Goal: Task Accomplishment & Management: Manage account settings

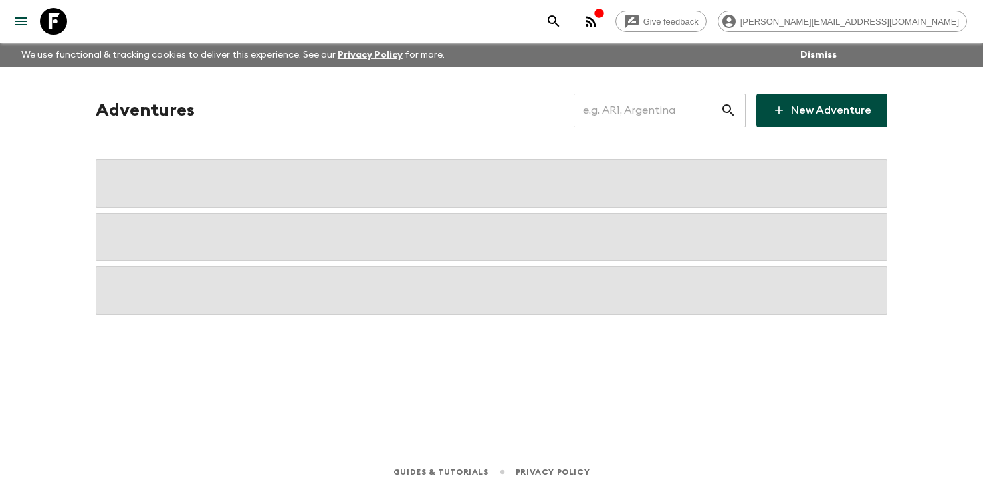
click at [659, 112] on input "text" at bounding box center [647, 110] width 146 height 37
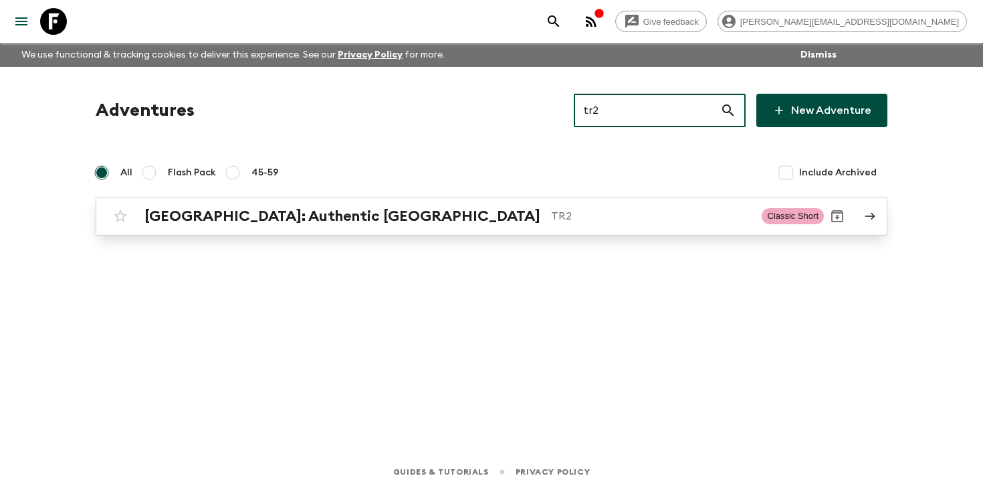
type input "tr2"
click at [429, 205] on div "[GEOGRAPHIC_DATA]: Authentic Istanbul TR2 Classic Short" at bounding box center [465, 216] width 717 height 27
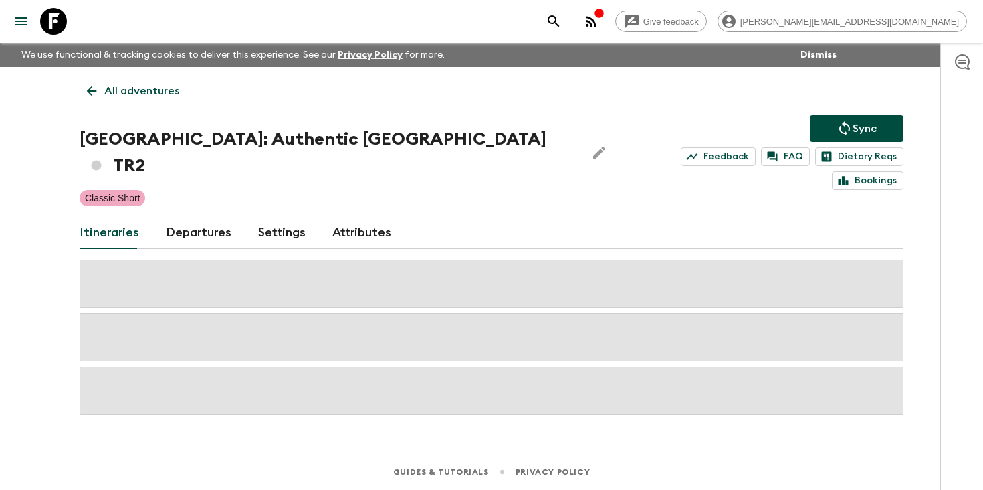
click at [202, 217] on link "Departures" at bounding box center [199, 233] width 66 height 32
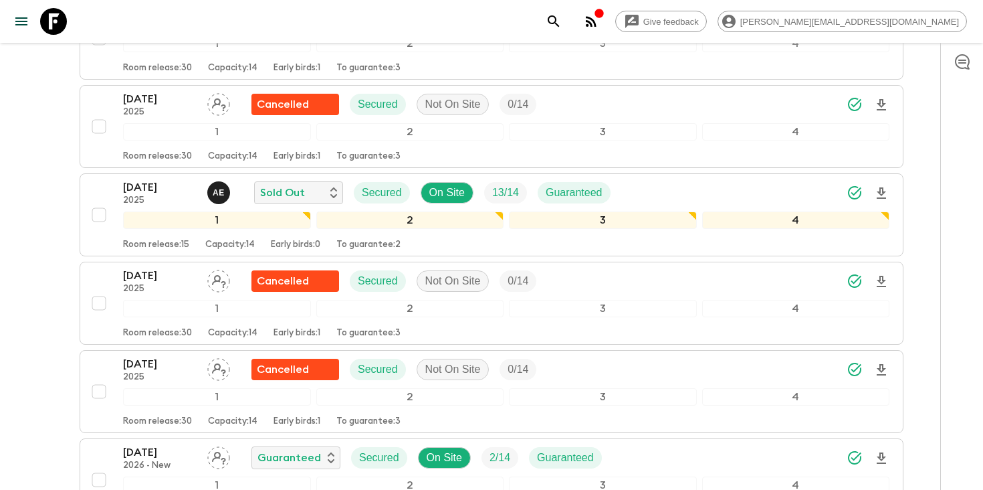
scroll to position [1859, 0]
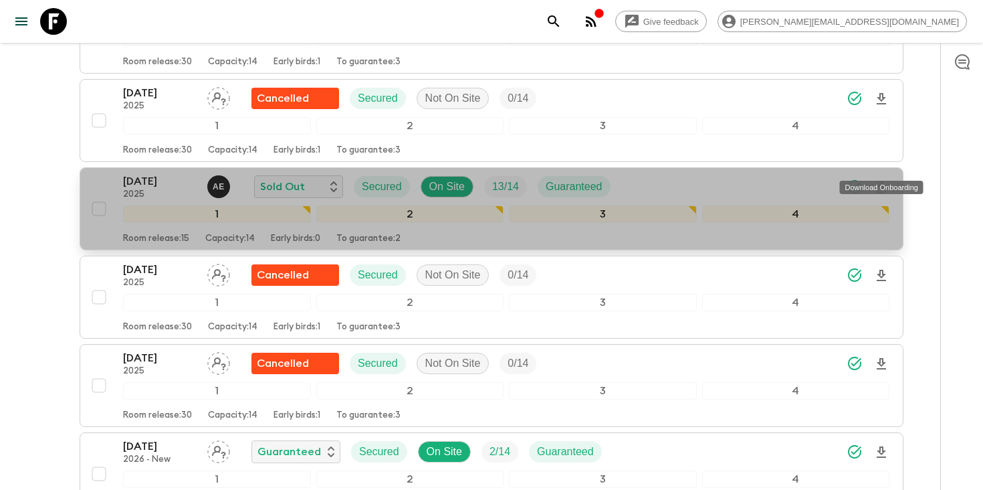
click at [881, 179] on icon "Download Onboarding" at bounding box center [881, 187] width 16 height 16
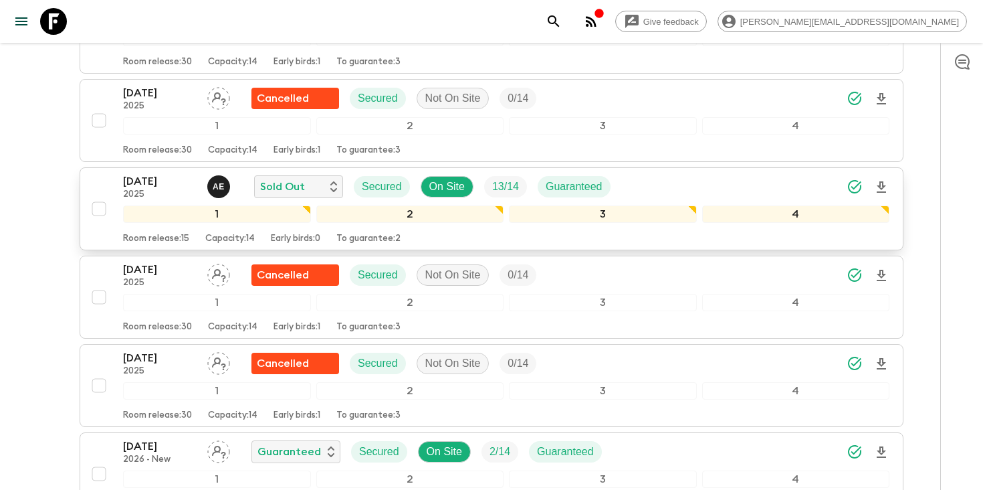
click at [562, 23] on icon "search adventures" at bounding box center [554, 21] width 16 height 16
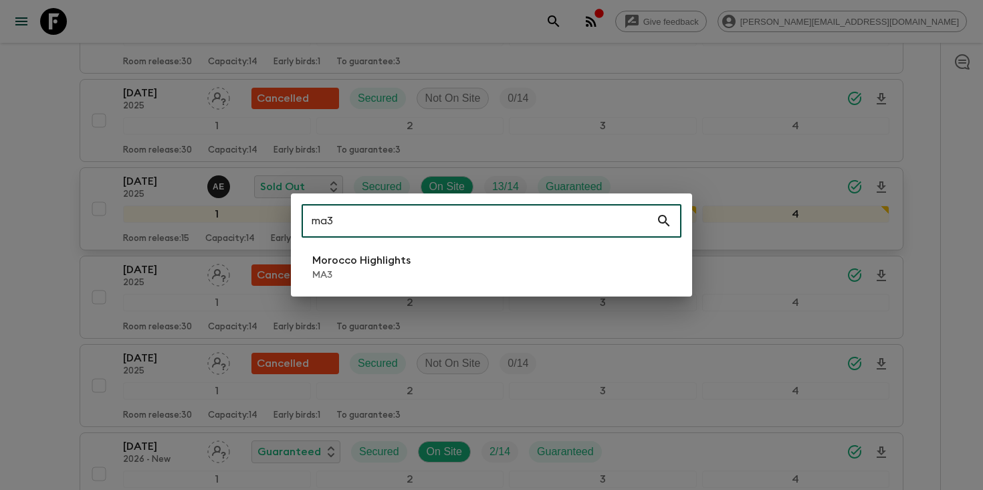
type input "ma3"
click at [427, 260] on li "Morocco Highlights MA3" at bounding box center [492, 266] width 380 height 37
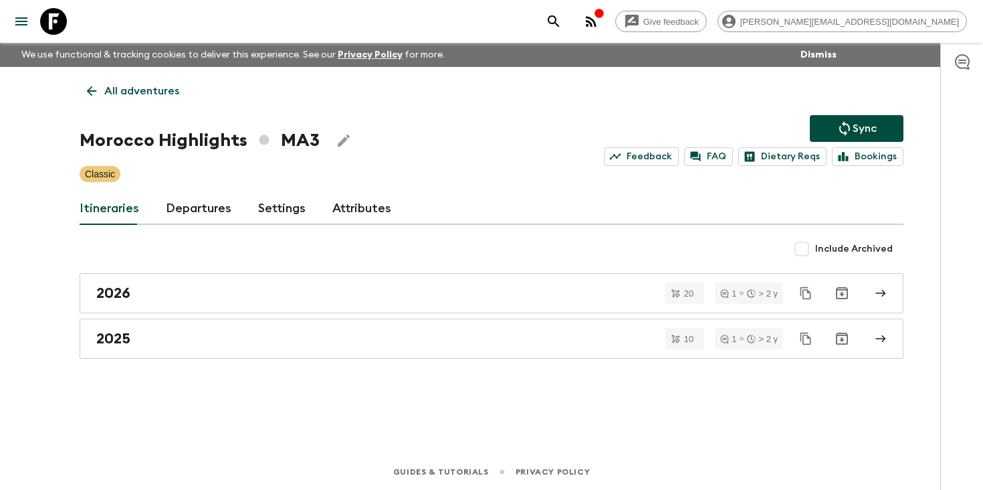
click at [203, 207] on link "Departures" at bounding box center [199, 209] width 66 height 32
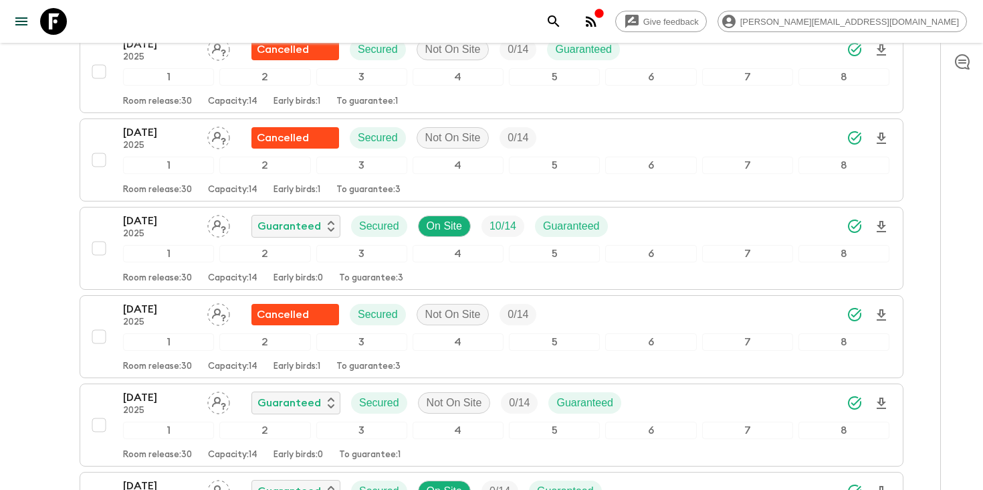
scroll to position [359, 0]
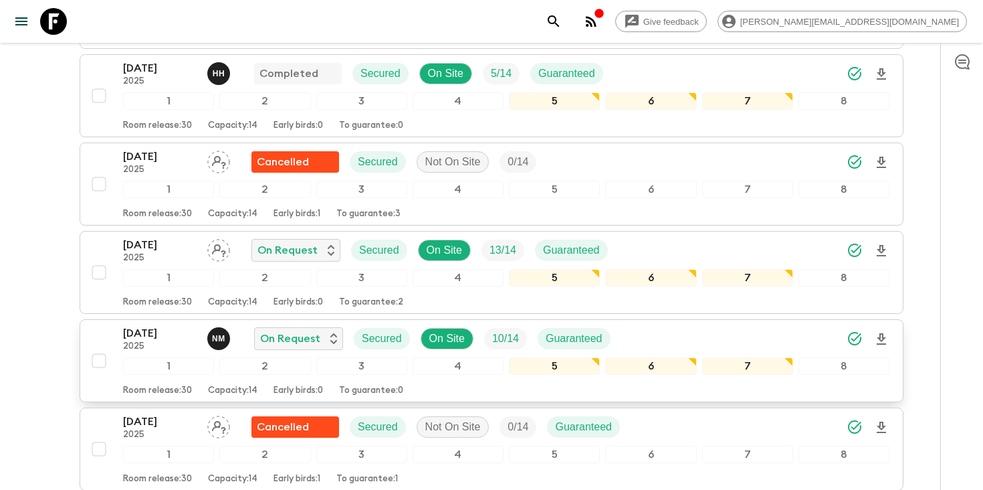
click at [882, 335] on icon "Download Onboarding" at bounding box center [881, 339] width 16 height 16
click at [562, 18] on icon "search adventures" at bounding box center [554, 21] width 16 height 16
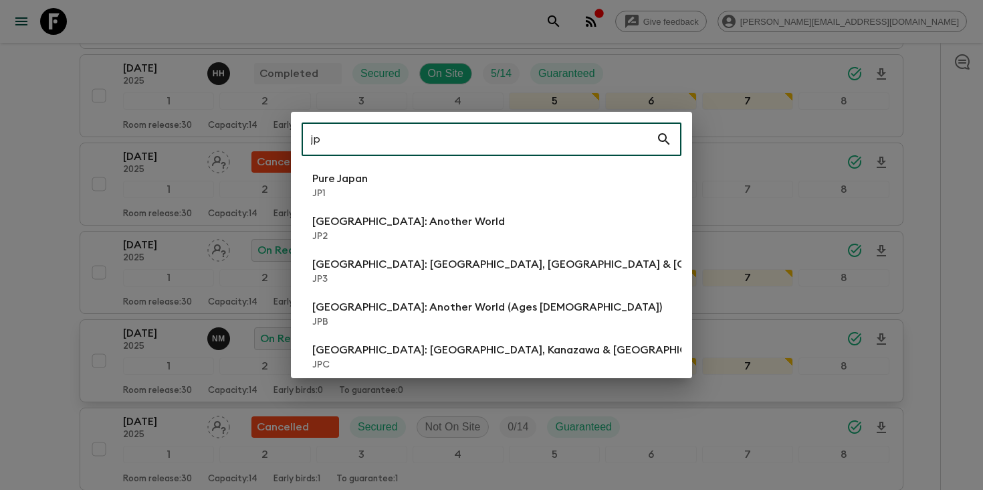
type input "j"
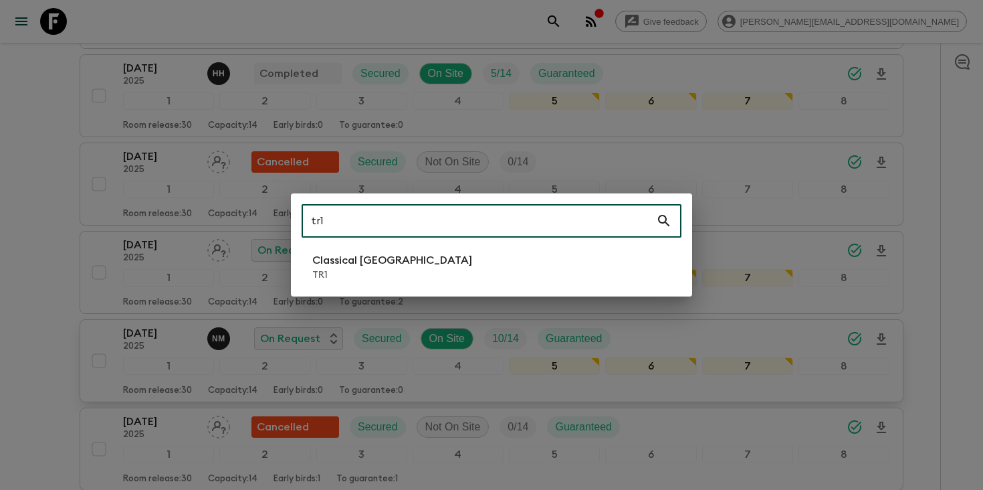
type input "tr1"
click at [387, 260] on p "Classical [GEOGRAPHIC_DATA]" at bounding box center [392, 260] width 160 height 16
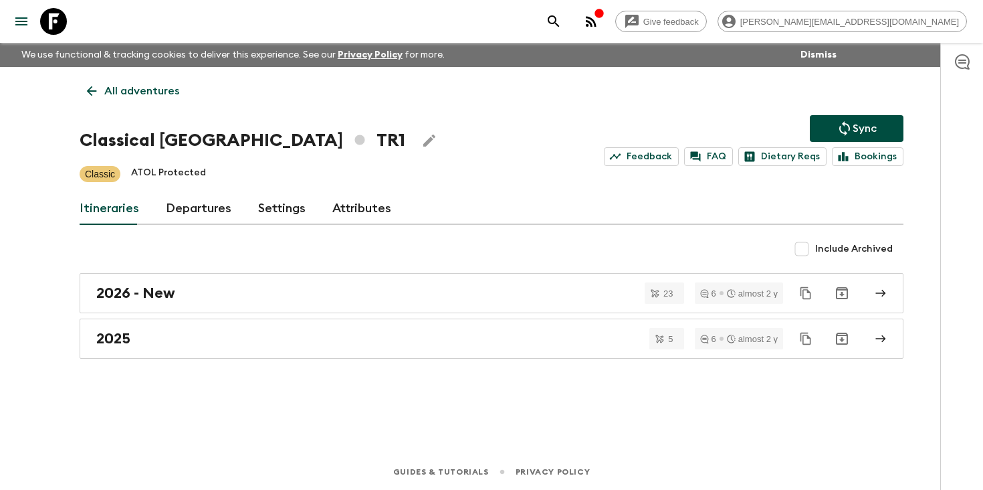
click at [177, 211] on link "Departures" at bounding box center [199, 209] width 66 height 32
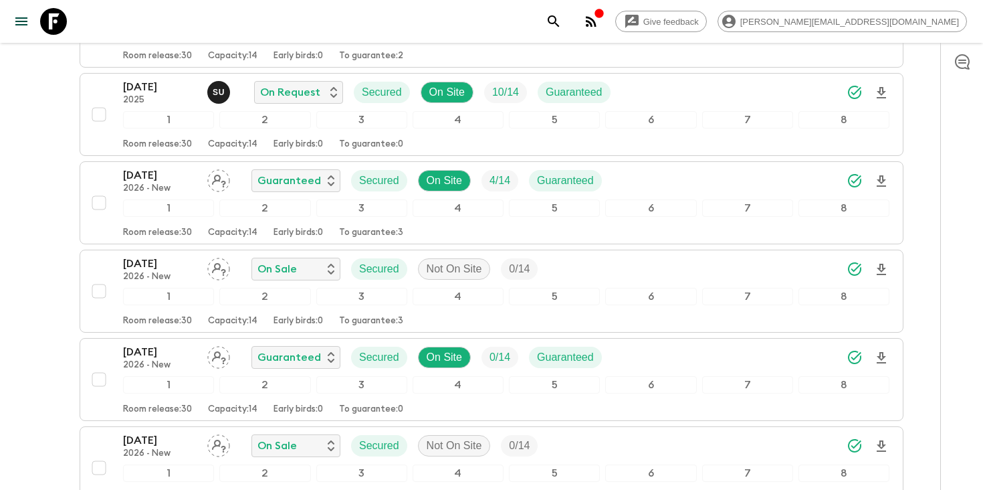
scroll to position [447, 0]
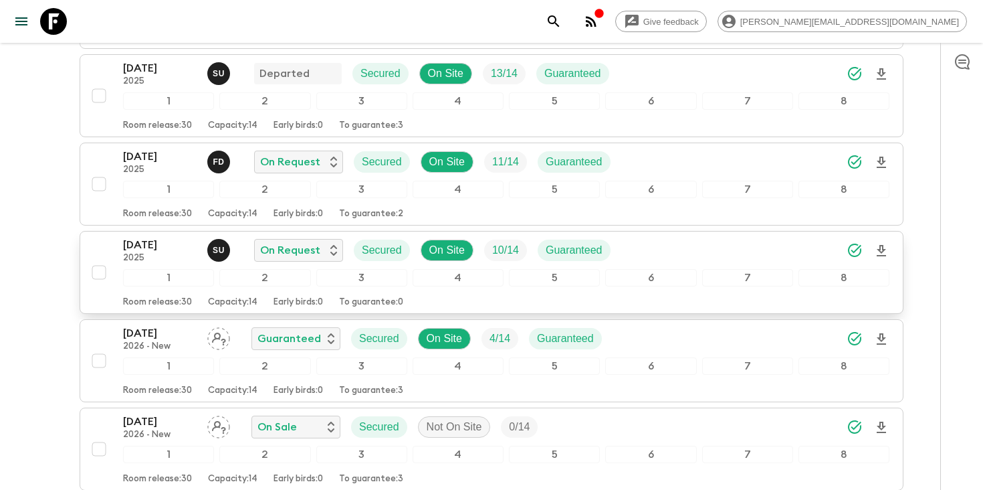
click at [149, 257] on p "2025" at bounding box center [160, 258] width 74 height 11
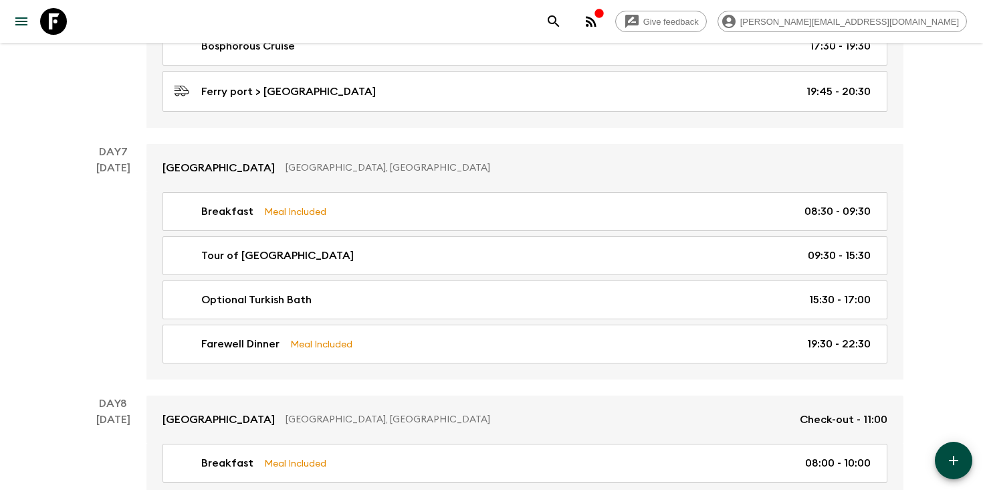
scroll to position [2576, 0]
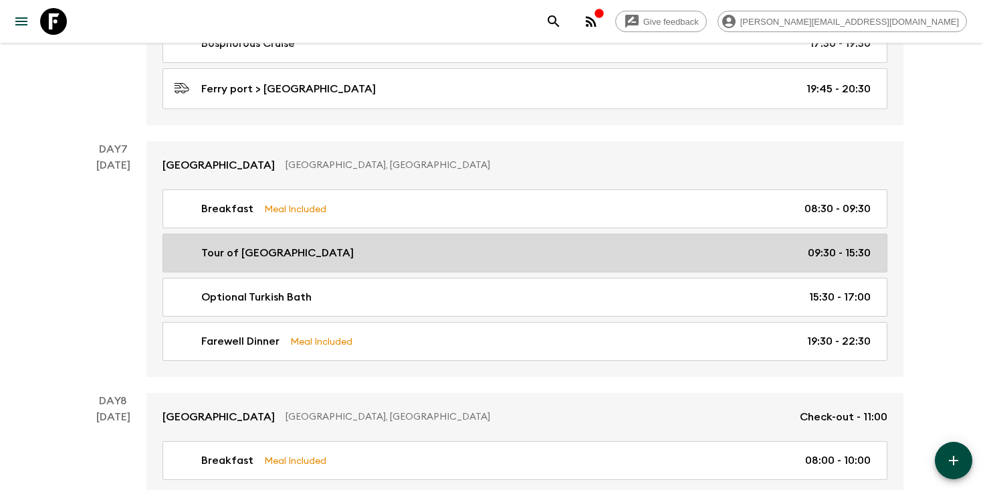
click at [264, 250] on p "Tour of [GEOGRAPHIC_DATA]" at bounding box center [277, 253] width 152 height 16
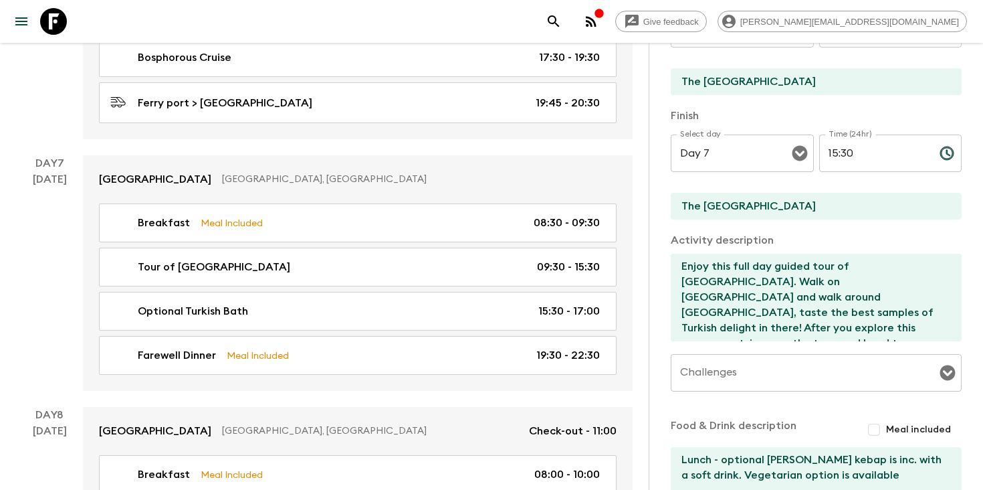
scroll to position [353, 0]
click at [835, 306] on textarea "Enjoy this full day guided tour of [GEOGRAPHIC_DATA]. Walk on [GEOGRAPHIC_DATA]…" at bounding box center [811, 297] width 280 height 88
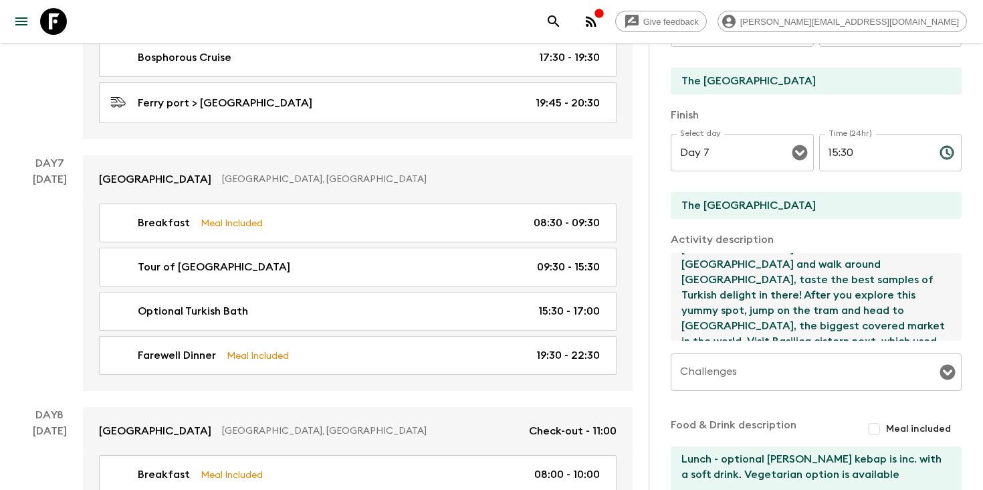
scroll to position [0, 0]
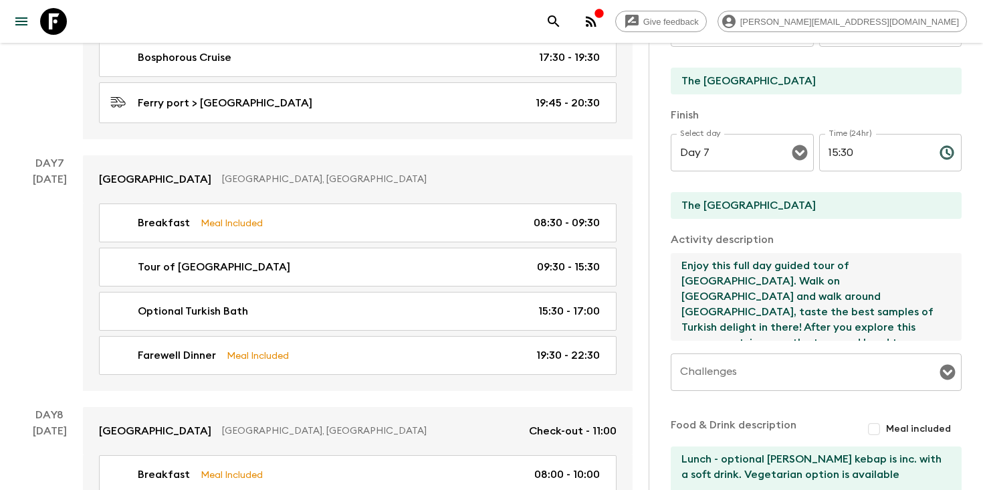
drag, startPoint x: 881, startPoint y: 329, endPoint x: 675, endPoint y: 229, distance: 229.1
click at [675, 229] on div "Activity Title Tour of Istanbul Show as activity on website inclusion list Mark…" at bounding box center [816, 158] width 291 height 755
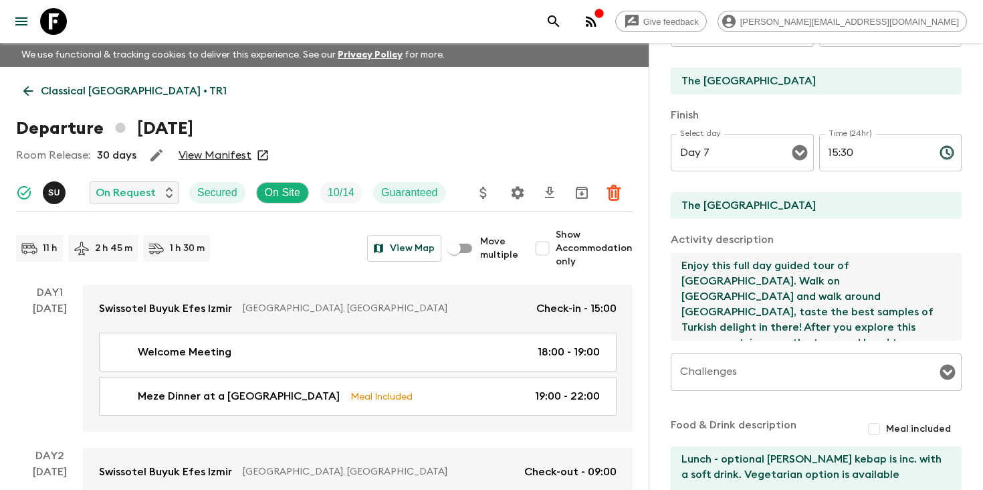
click at [562, 21] on icon "search adventures" at bounding box center [554, 21] width 16 height 16
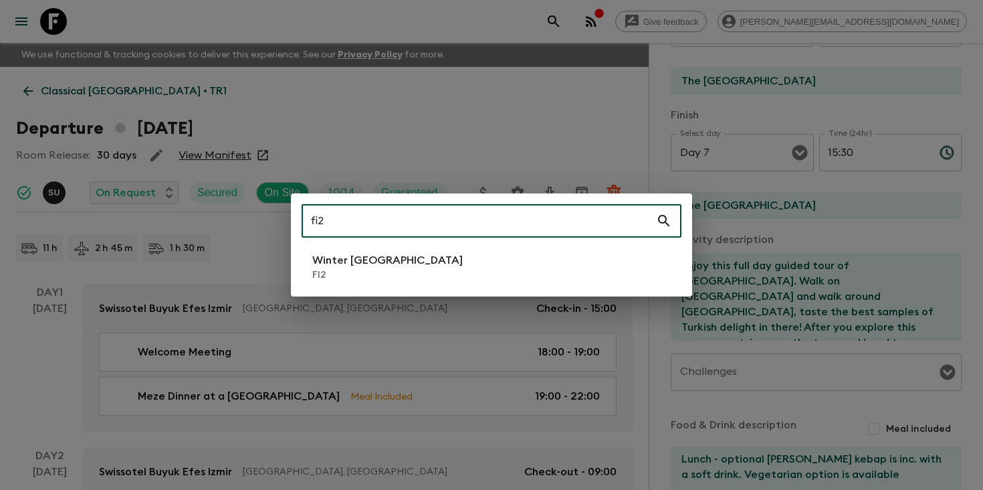
type input "fi2"
click at [429, 272] on li "Winter [GEOGRAPHIC_DATA] FI2" at bounding box center [492, 266] width 380 height 37
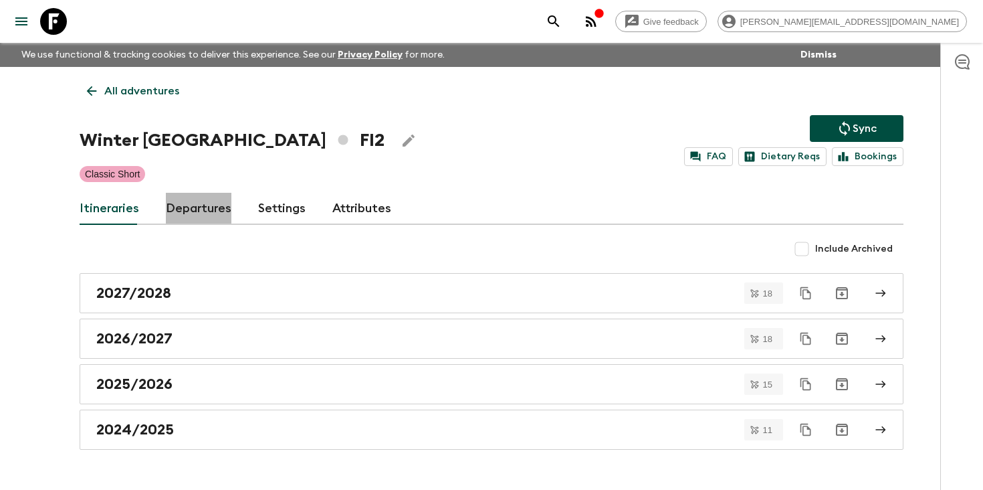
click at [215, 211] on link "Departures" at bounding box center [199, 209] width 66 height 32
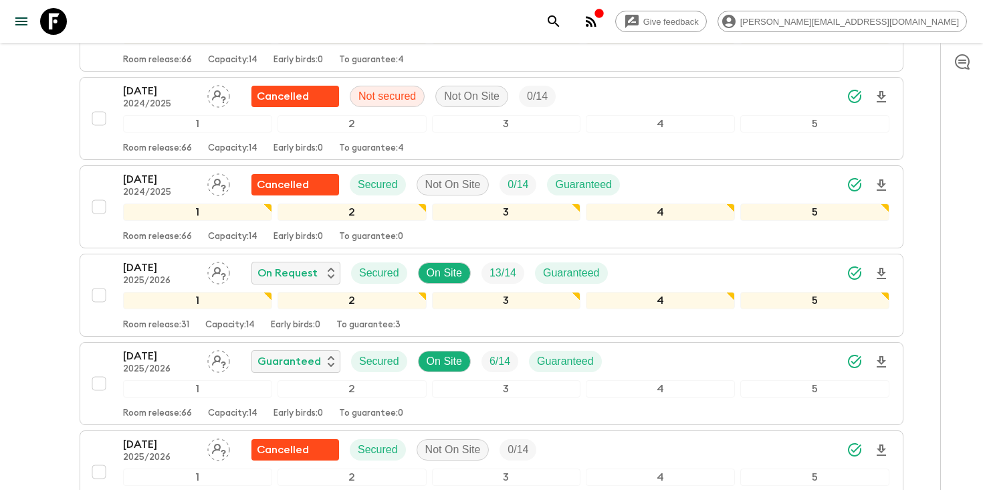
scroll to position [1031, 0]
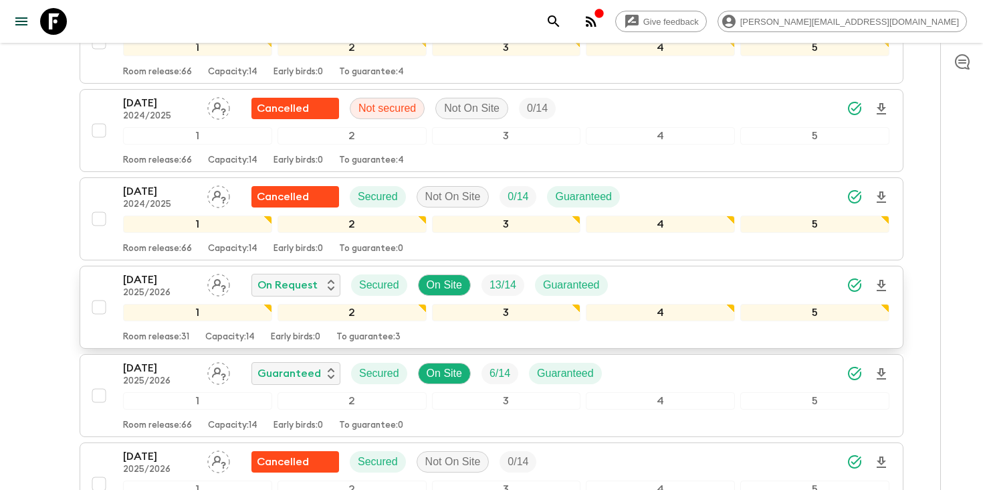
click at [887, 281] on icon "Download Onboarding" at bounding box center [881, 286] width 16 height 16
click at [562, 21] on icon "search adventures" at bounding box center [554, 21] width 16 height 16
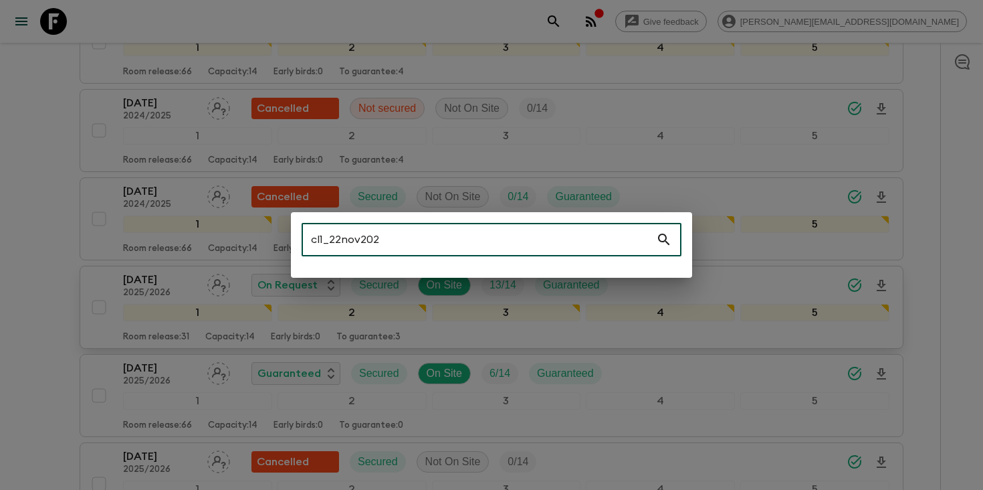
drag, startPoint x: 322, startPoint y: 244, endPoint x: 449, endPoint y: 244, distance: 126.4
click at [431, 244] on input "cl1_22nov202" at bounding box center [479, 239] width 354 height 37
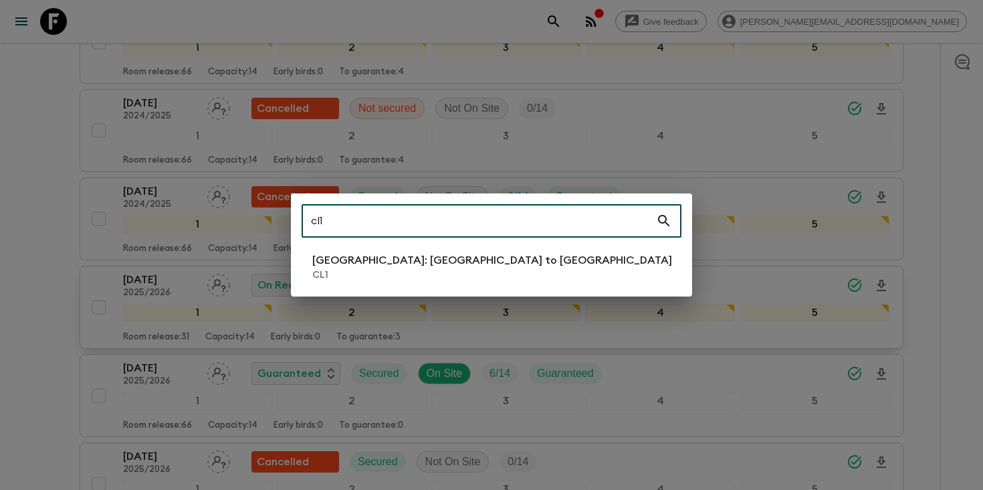
type input "cl1"
click at [375, 270] on p "CL1" at bounding box center [492, 274] width 360 height 13
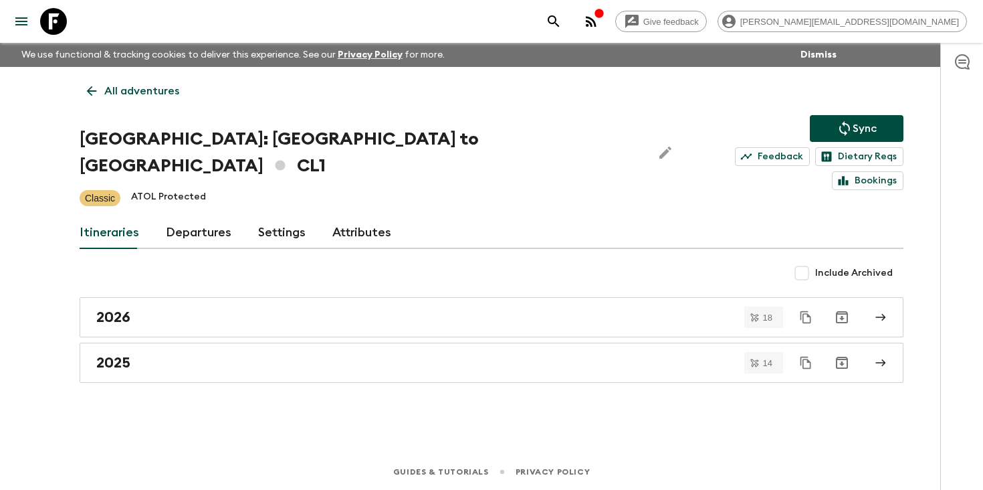
click at [180, 217] on link "Departures" at bounding box center [199, 233] width 66 height 32
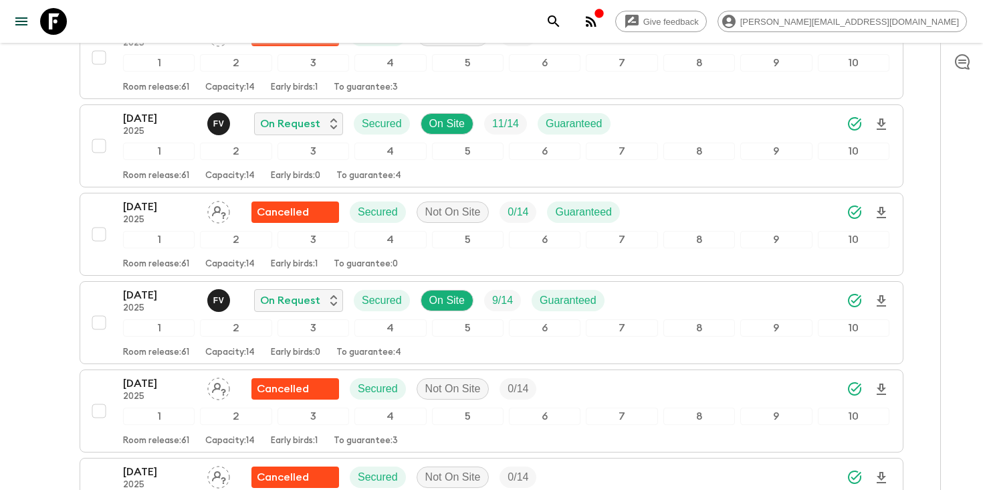
scroll to position [2982, 0]
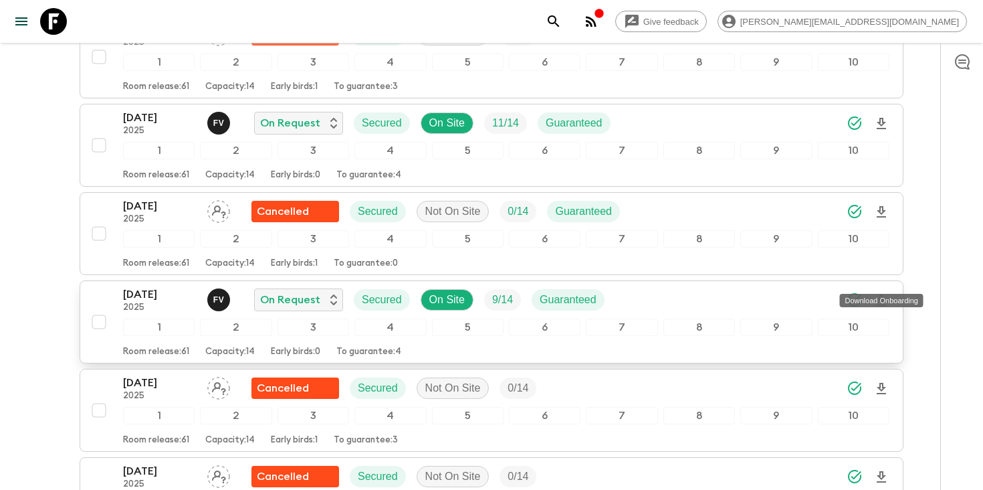
click at [883, 294] on icon "Download Onboarding" at bounding box center [881, 299] width 9 height 11
click at [562, 20] on icon "search adventures" at bounding box center [554, 21] width 16 height 16
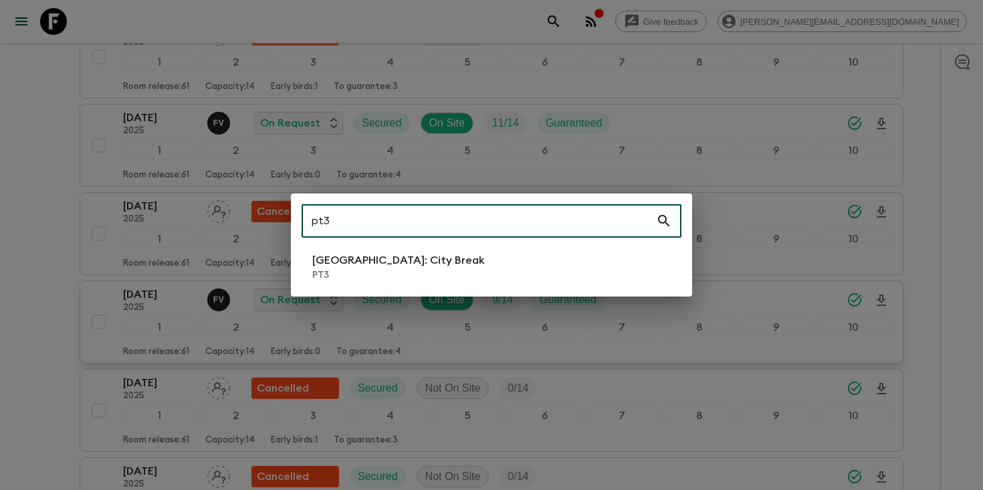
type input "pt3"
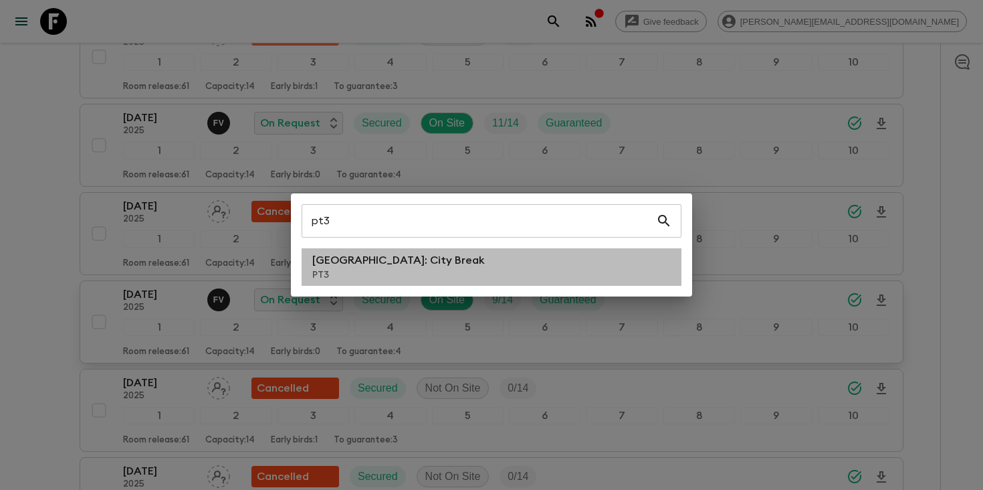
click at [536, 277] on li "[GEOGRAPHIC_DATA]: City Break PT3" at bounding box center [492, 266] width 380 height 37
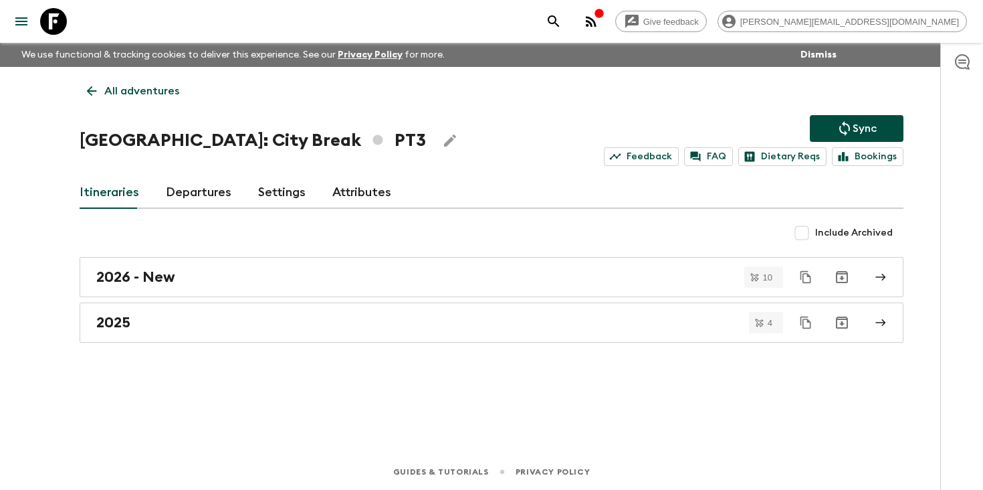
click at [217, 194] on link "Departures" at bounding box center [199, 193] width 66 height 32
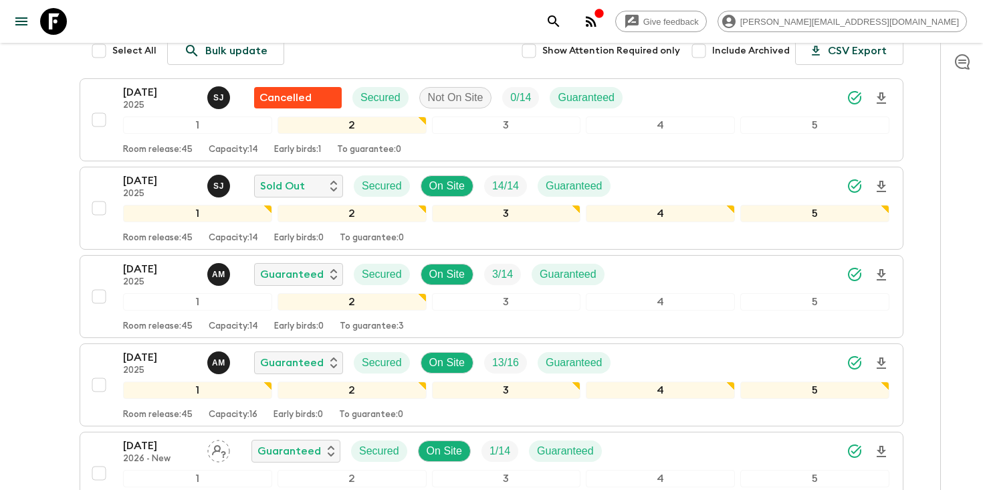
scroll to position [284, 0]
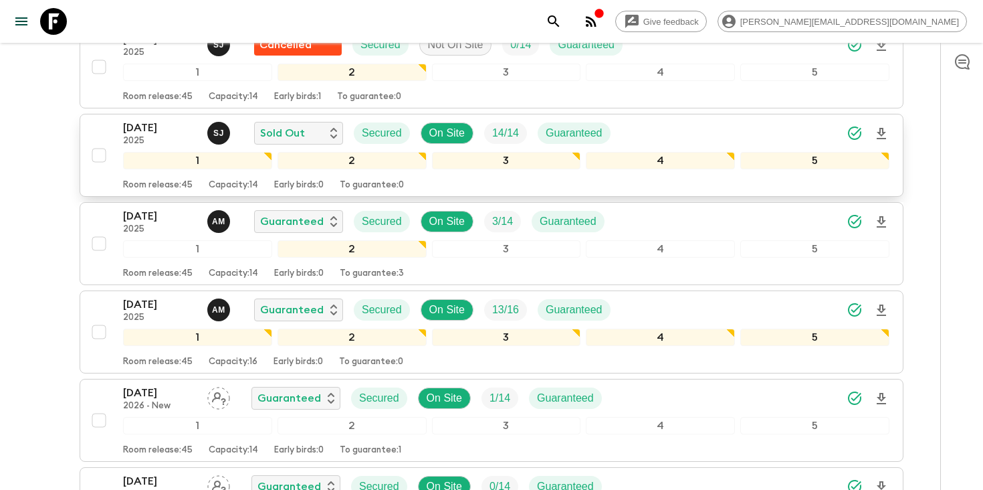
click at [154, 134] on p "[DATE]" at bounding box center [160, 128] width 74 height 16
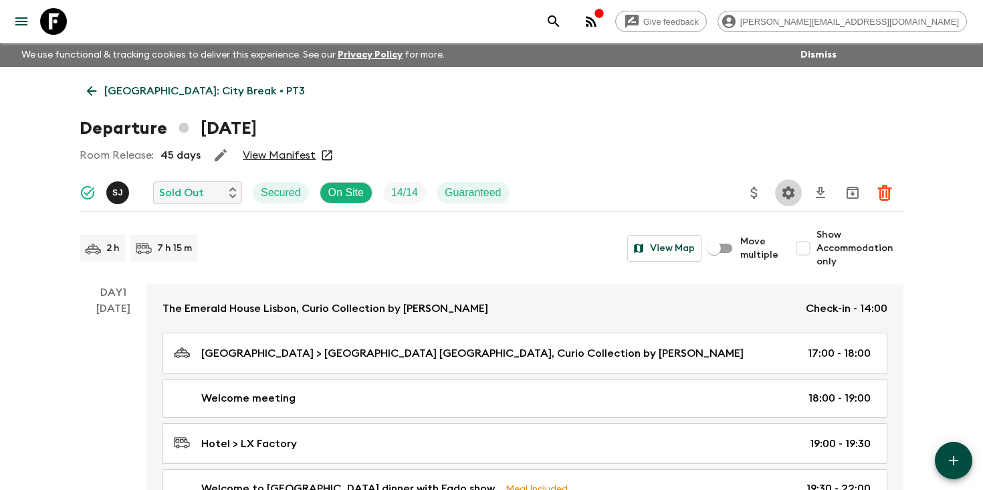
click at [785, 189] on icon "Settings" at bounding box center [789, 192] width 13 height 13
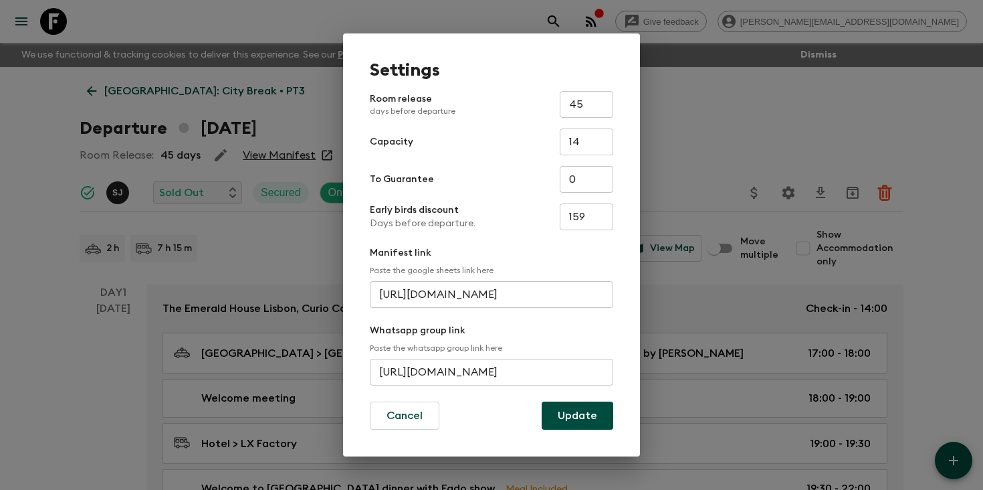
click at [453, 370] on input "[URL][DOMAIN_NAME]" at bounding box center [491, 371] width 243 height 27
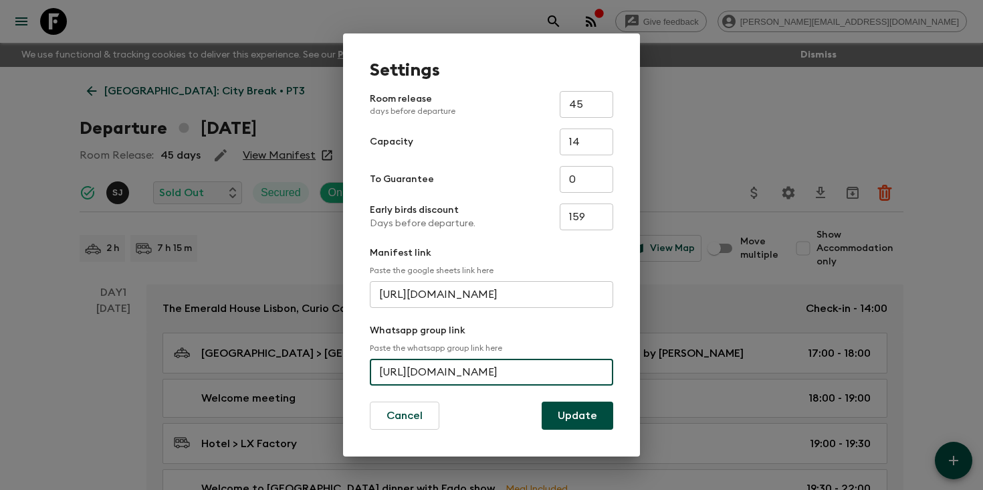
click at [453, 370] on input "[URL][DOMAIN_NAME]" at bounding box center [491, 371] width 243 height 27
click at [402, 408] on button "Cancel" at bounding box center [405, 415] width 70 height 28
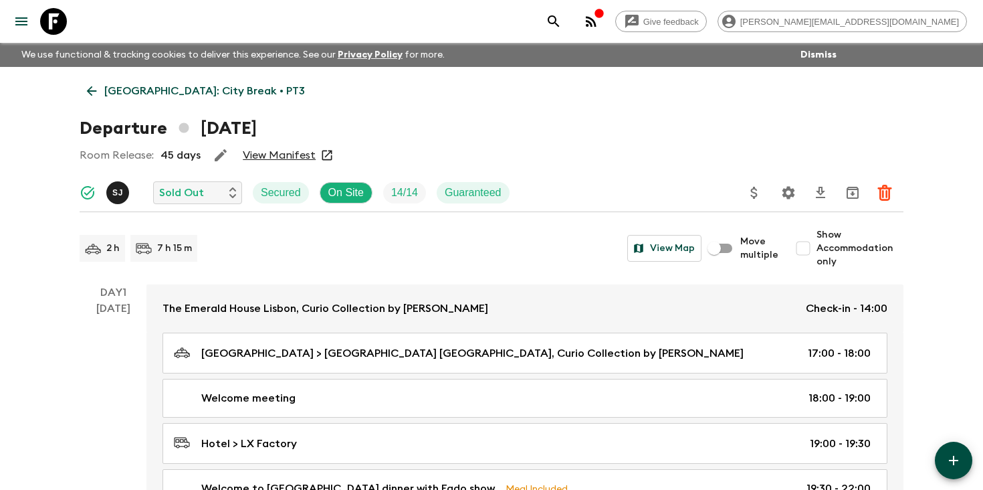
click at [562, 20] on icon "search adventures" at bounding box center [554, 21] width 16 height 16
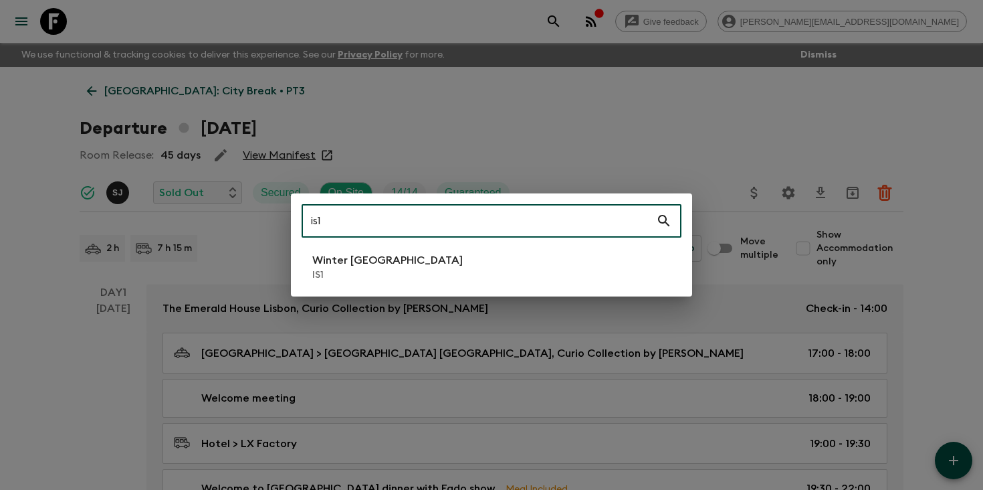
type input "is1"
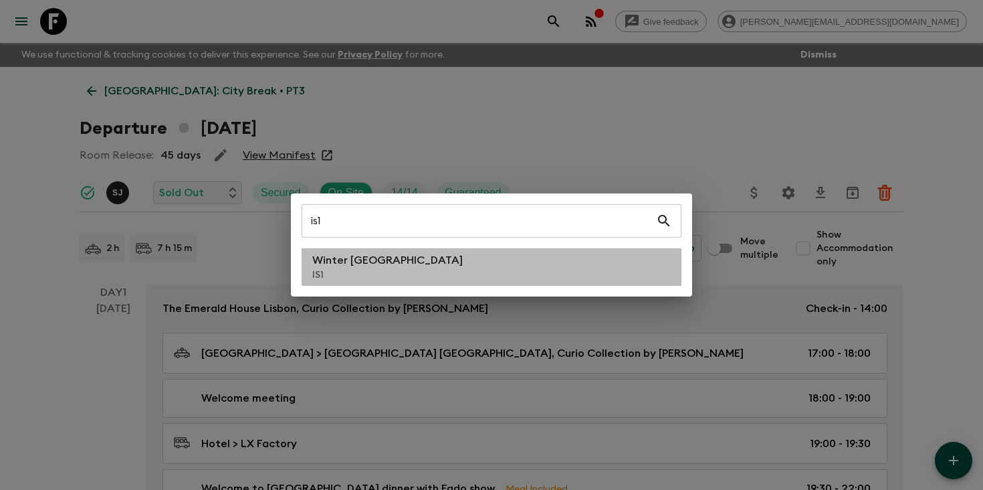
click at [439, 278] on li "Winter Iceland IS1" at bounding box center [492, 266] width 380 height 37
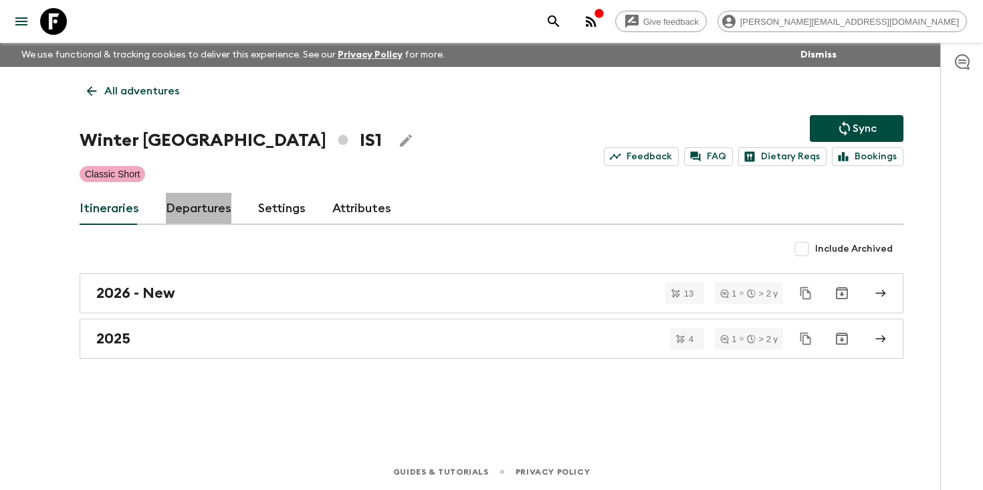
click at [208, 210] on link "Departures" at bounding box center [199, 209] width 66 height 32
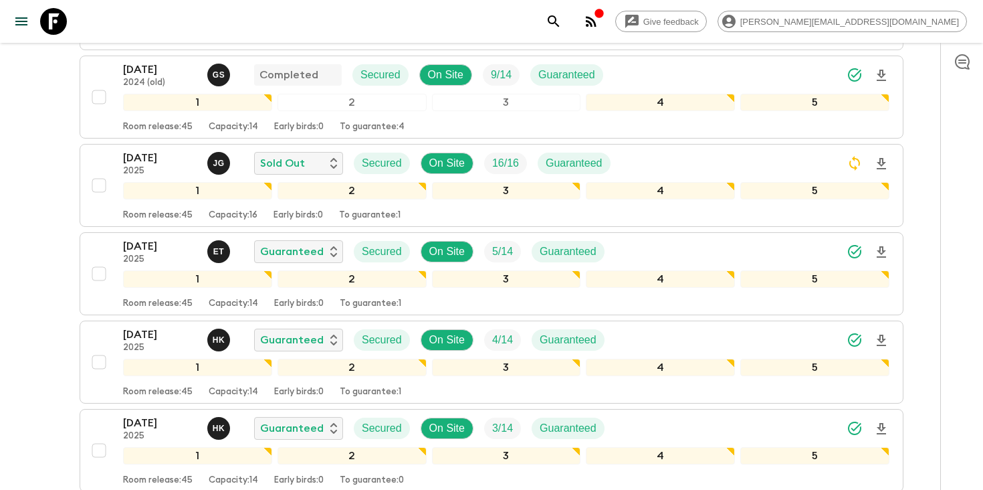
scroll to position [1507, 0]
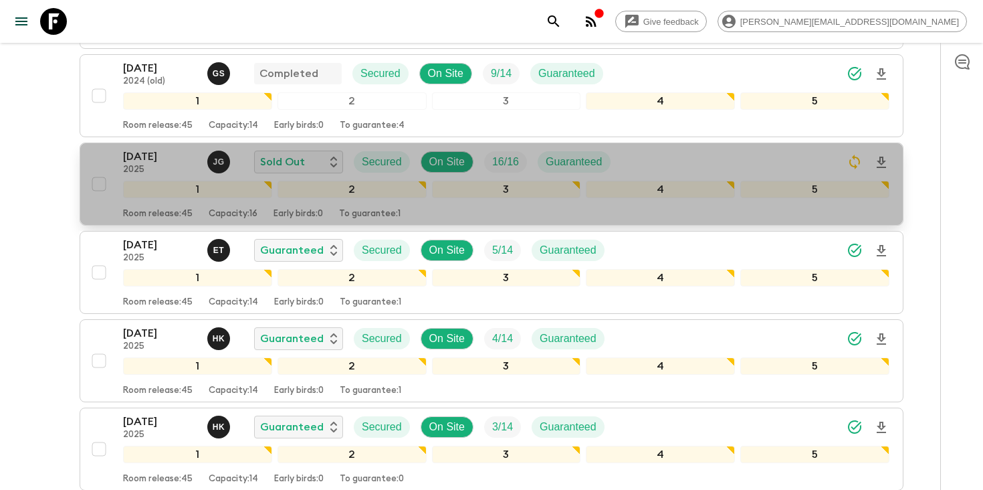
click at [683, 160] on div "[DATE] 2025 [PERSON_NAME] Sold Out Secured On Site 16 / 16 Guaranteed" at bounding box center [506, 161] width 766 height 27
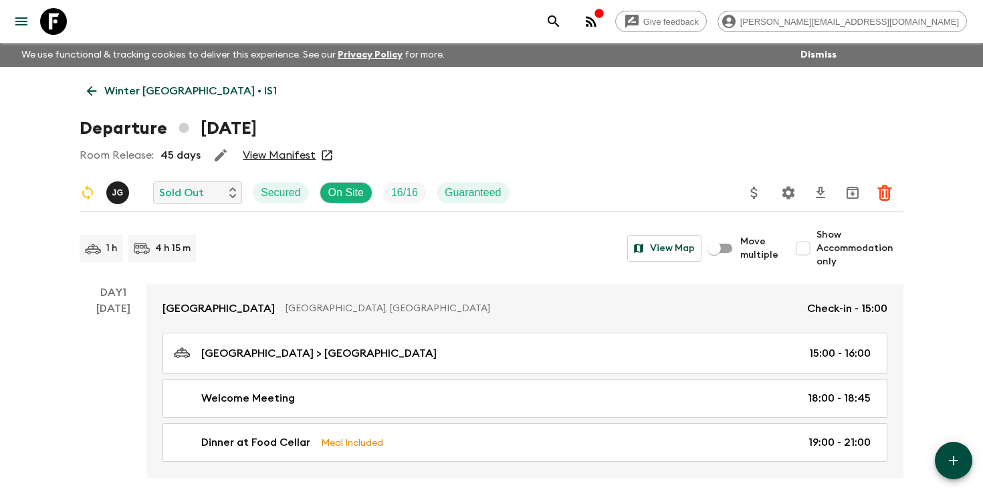
click at [783, 191] on icon "Settings" at bounding box center [789, 192] width 13 height 13
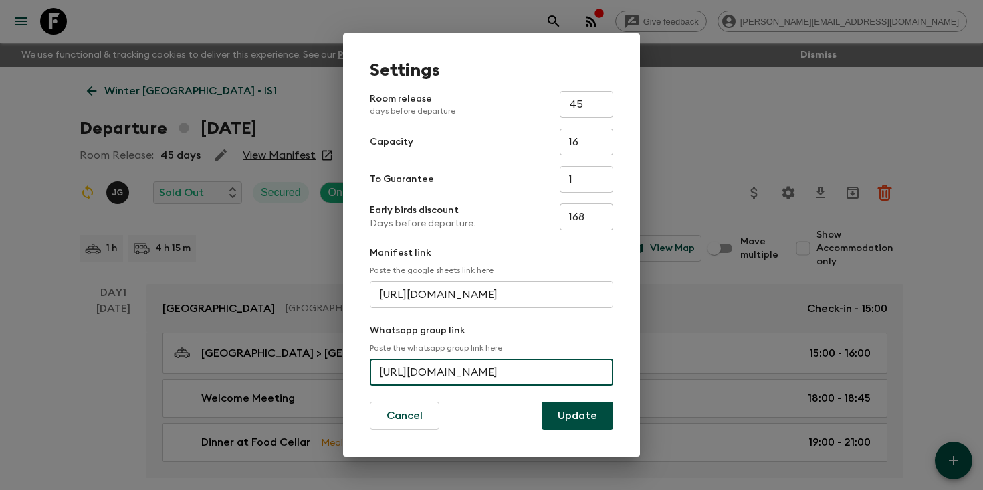
click at [489, 370] on input "[URL][DOMAIN_NAME]" at bounding box center [491, 371] width 243 height 27
click at [407, 417] on button "Cancel" at bounding box center [405, 415] width 70 height 28
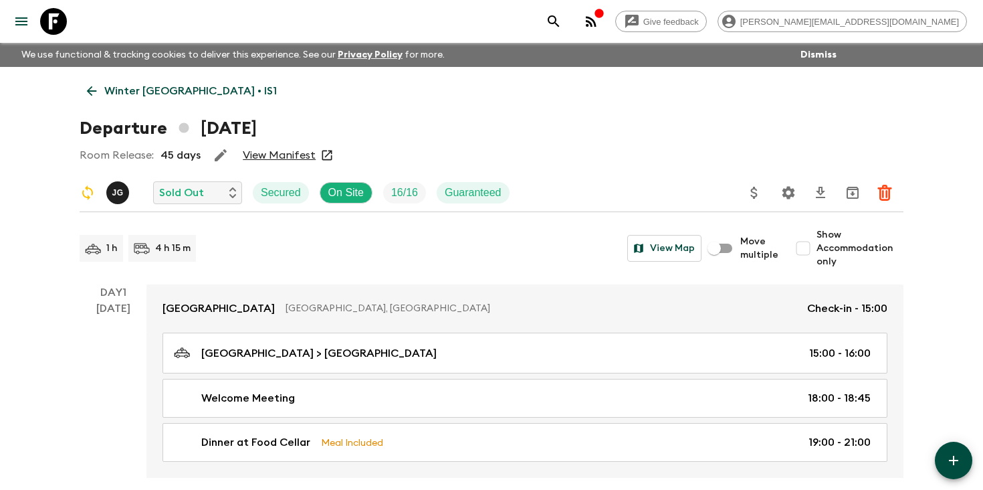
click at [562, 19] on icon "search adventures" at bounding box center [554, 21] width 16 height 16
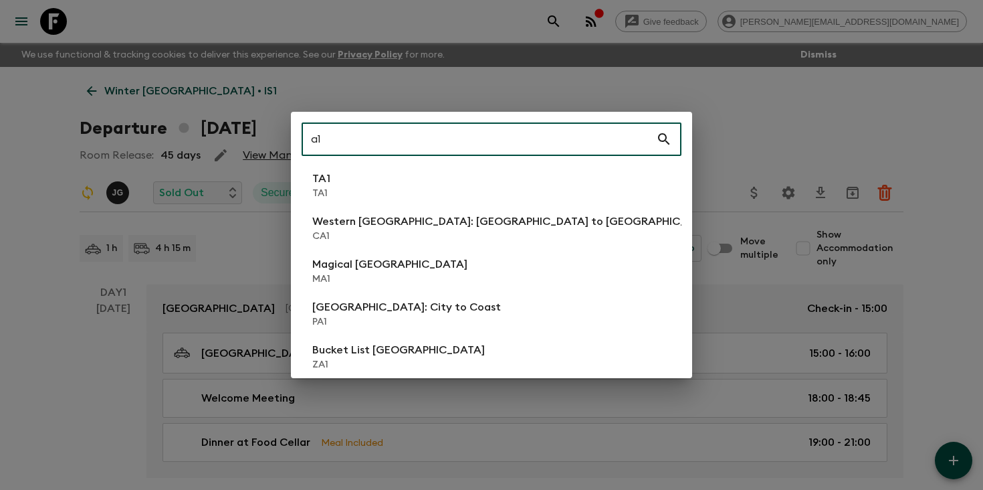
type input "a"
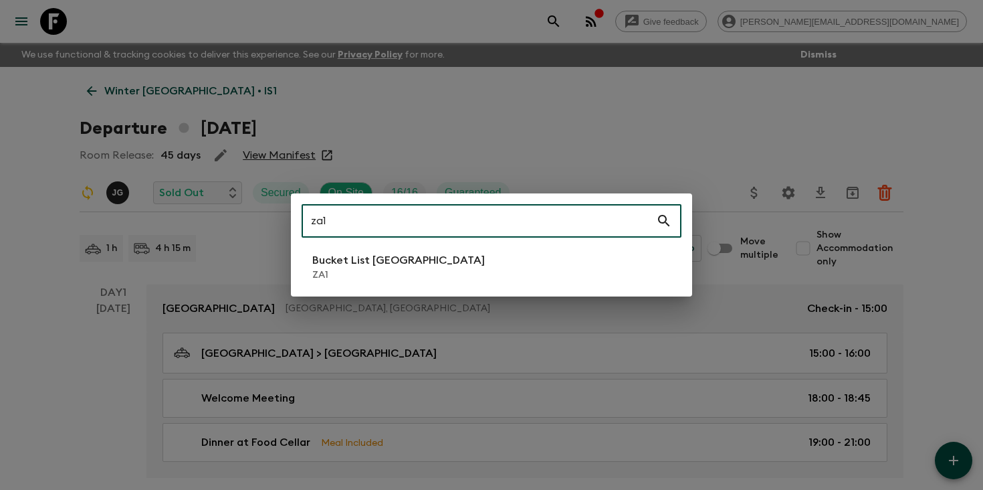
type input "za1"
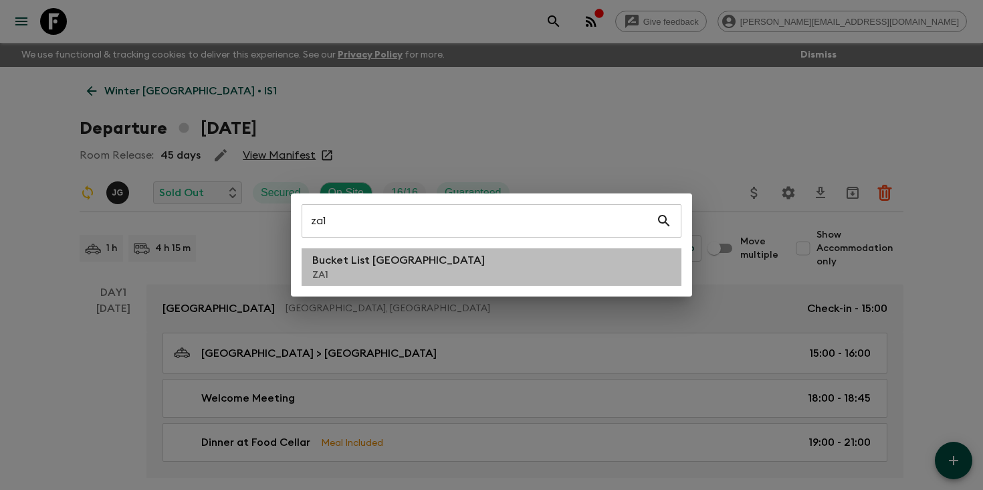
click at [386, 274] on p "ZA1" at bounding box center [398, 274] width 173 height 13
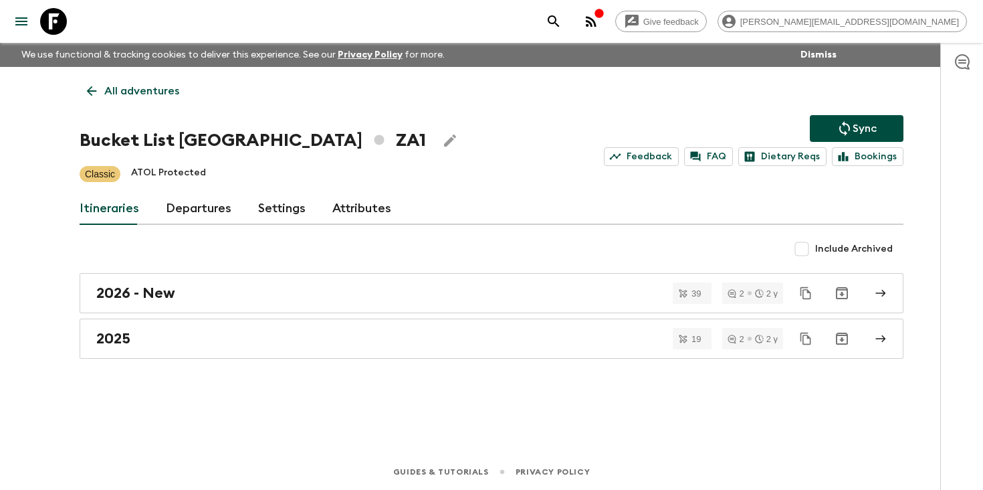
click at [189, 216] on link "Departures" at bounding box center [199, 209] width 66 height 32
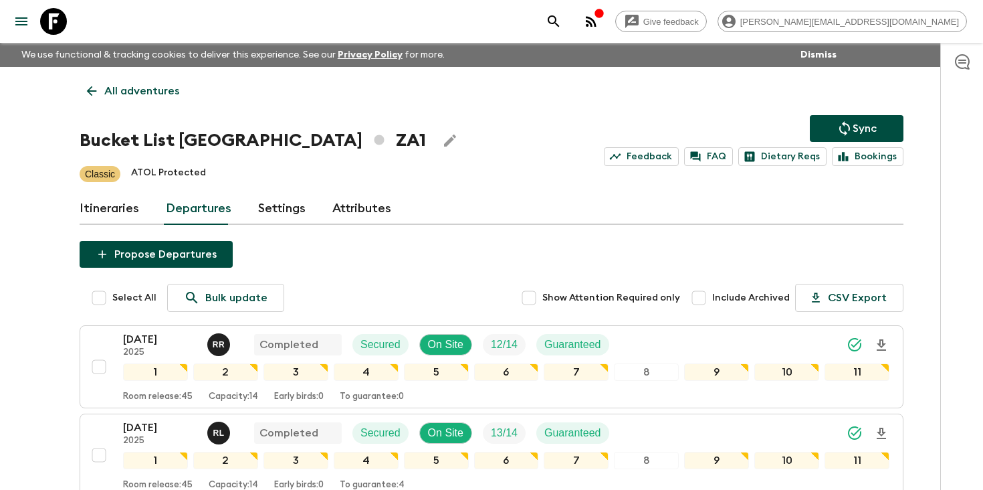
scroll to position [311, 0]
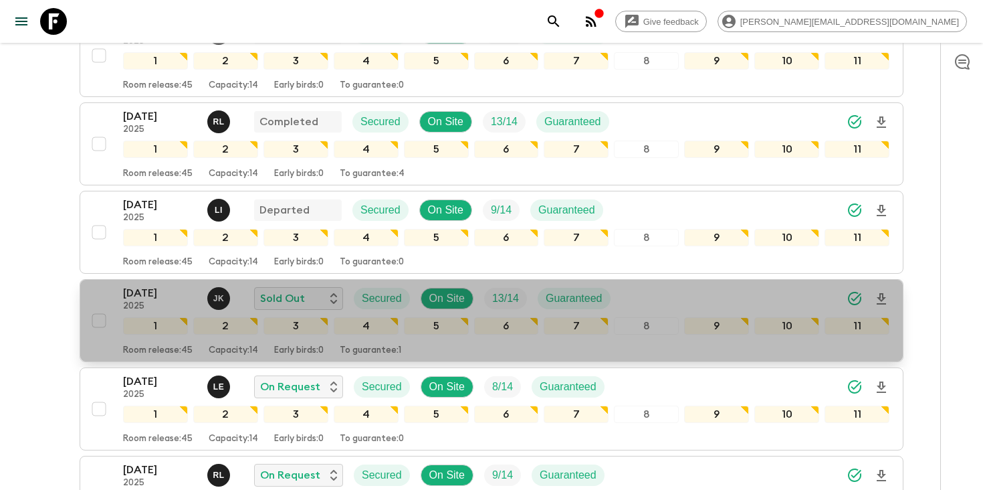
click at [110, 296] on div "[DATE] 2025 J K Sold Out Secured On Site 13 / 14 Guaranteed 1 2 3 4 5 6 7 8 9 1…" at bounding box center [488, 320] width 804 height 71
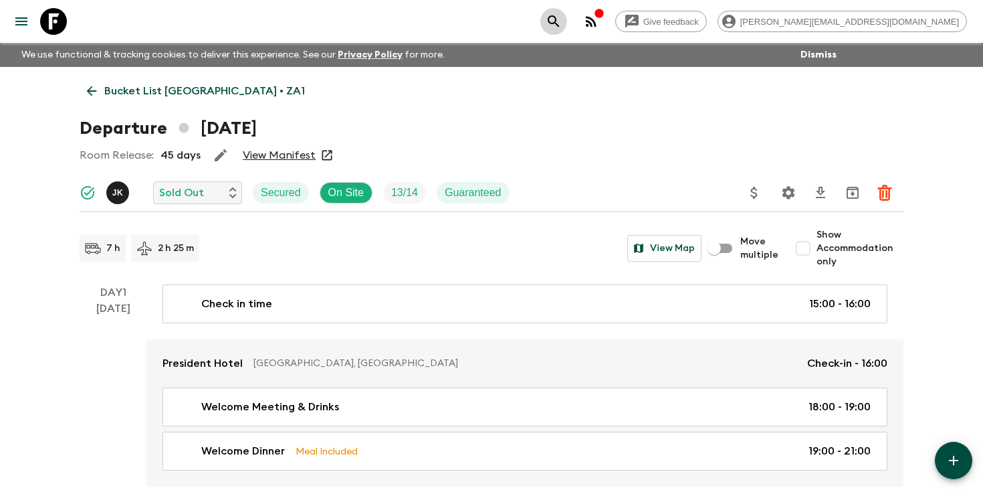
click at [562, 17] on icon "search adventures" at bounding box center [554, 21] width 16 height 16
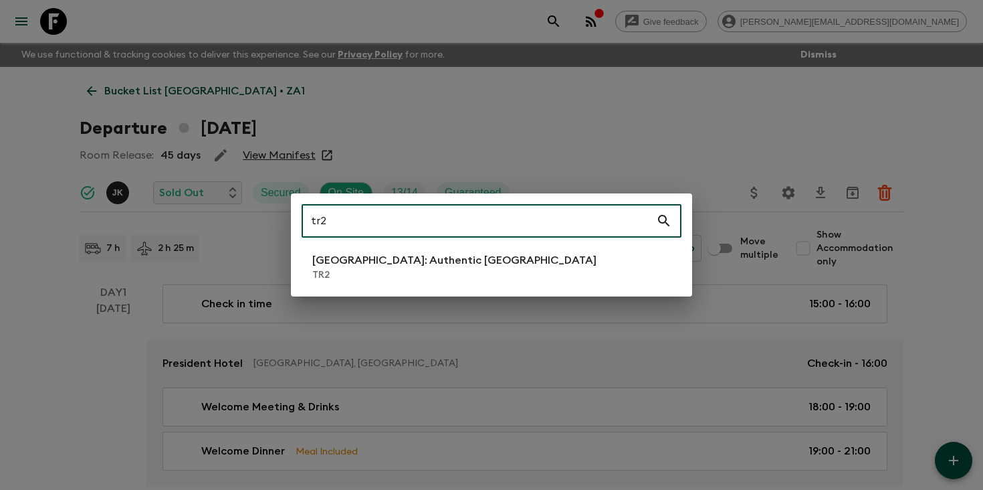
type input "tr2"
click at [390, 274] on p "TR2" at bounding box center [454, 274] width 284 height 13
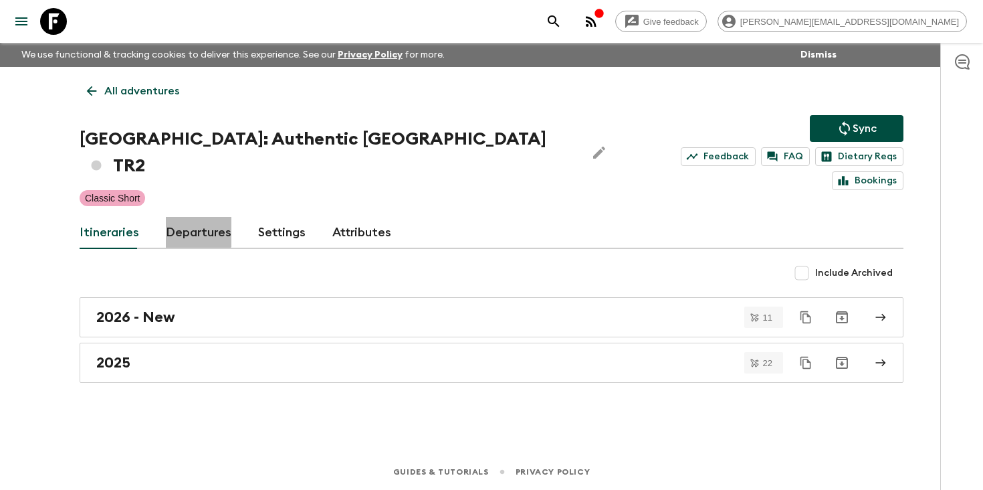
click at [192, 217] on link "Departures" at bounding box center [199, 233] width 66 height 32
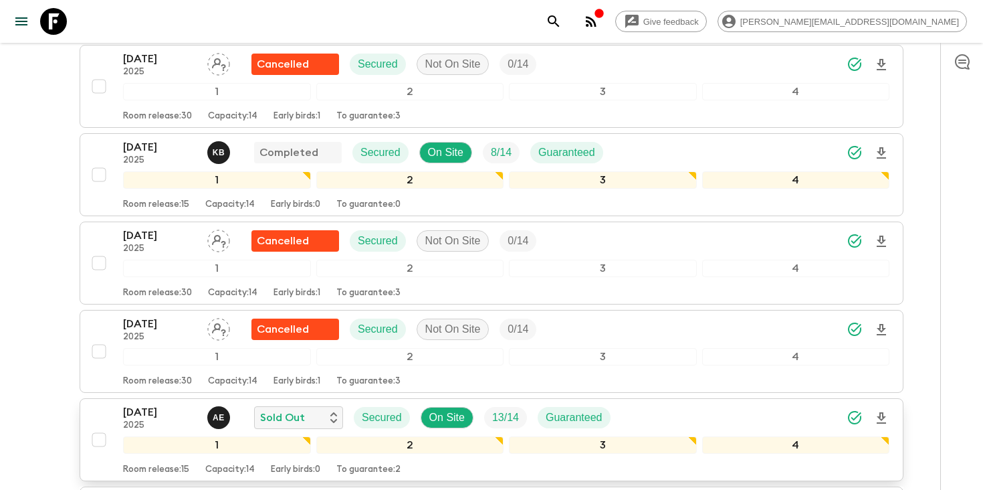
scroll to position [1636, 0]
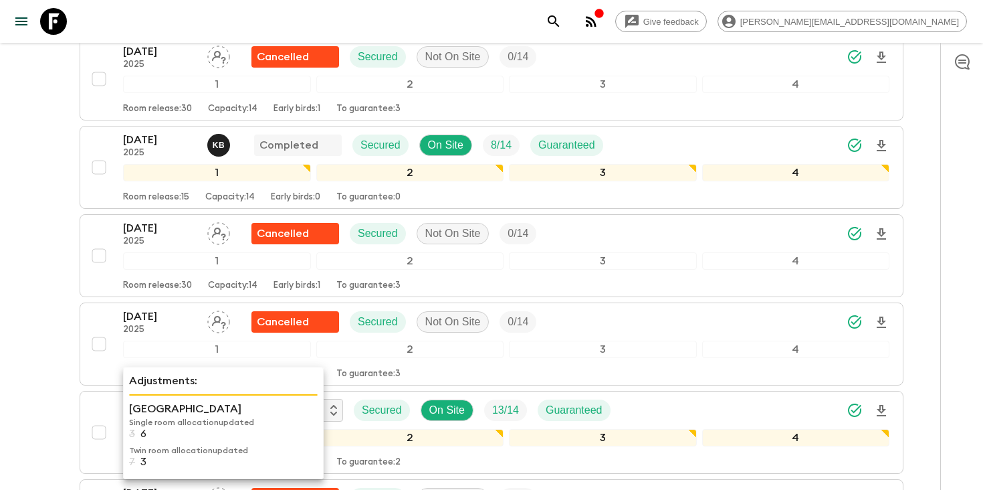
click at [161, 389] on div "Adjustments: [GEOGRAPHIC_DATA] Single room allocation updated 3 6 Twin room all…" at bounding box center [223, 423] width 201 height 112
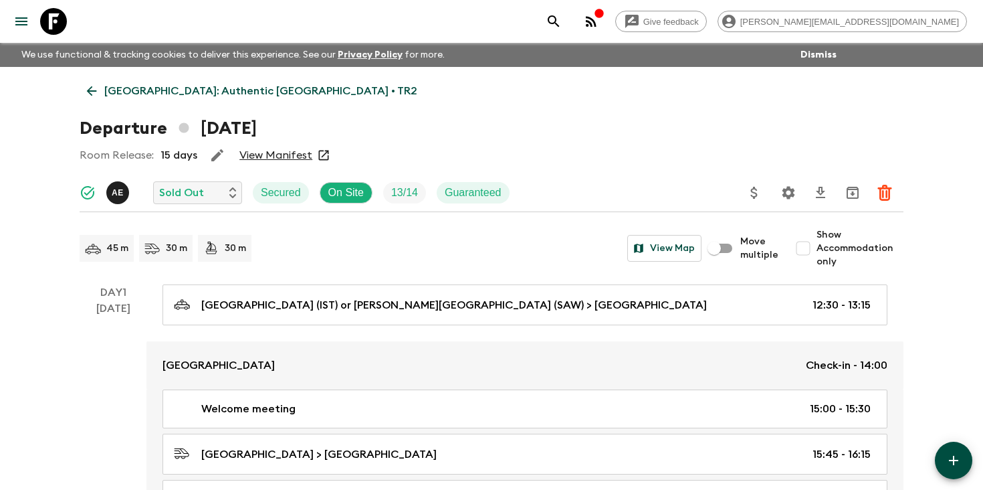
click at [562, 20] on icon "search adventures" at bounding box center [554, 21] width 16 height 16
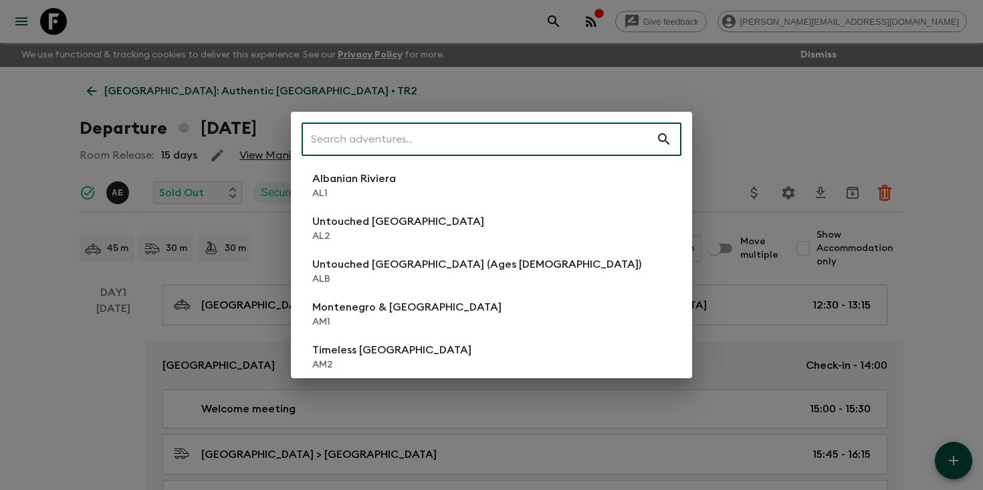
type input "1"
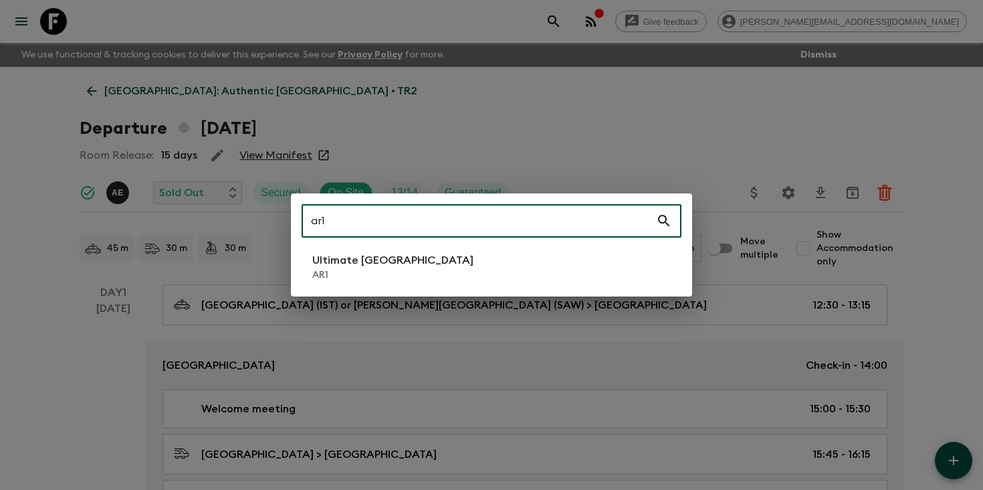
type input "ar1"
click at [422, 257] on li "Ultimate Argentina AR1" at bounding box center [492, 266] width 380 height 37
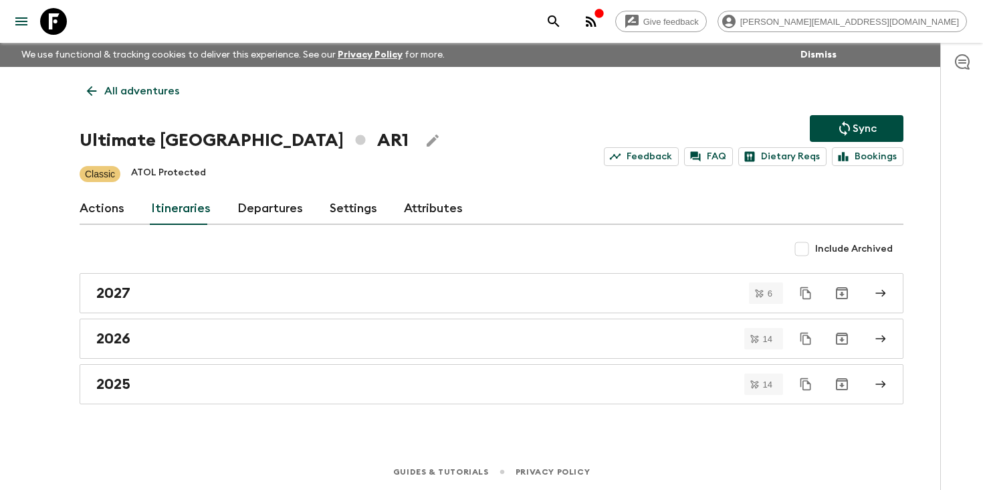
click at [279, 204] on link "Departures" at bounding box center [270, 209] width 66 height 32
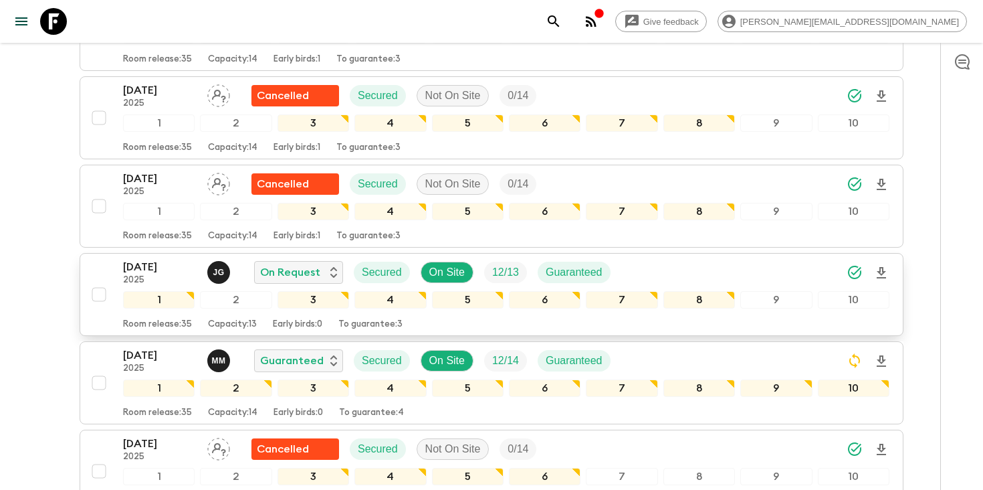
scroll to position [804, 0]
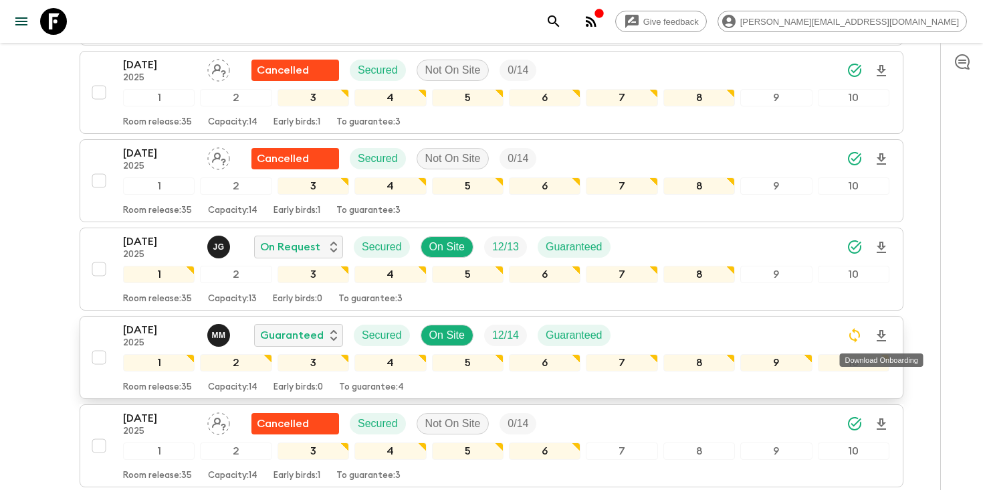
click at [882, 329] on icon "Download Onboarding" at bounding box center [881, 336] width 16 height 16
click at [559, 17] on icon "search adventures" at bounding box center [553, 20] width 11 height 11
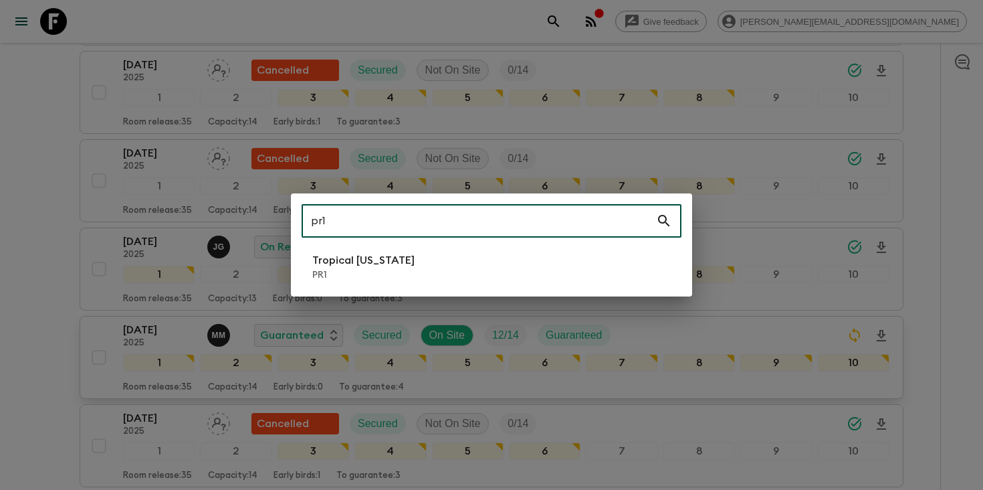
type input "pr1"
click at [418, 276] on li "Tropical [US_STATE] PR1" at bounding box center [492, 266] width 380 height 37
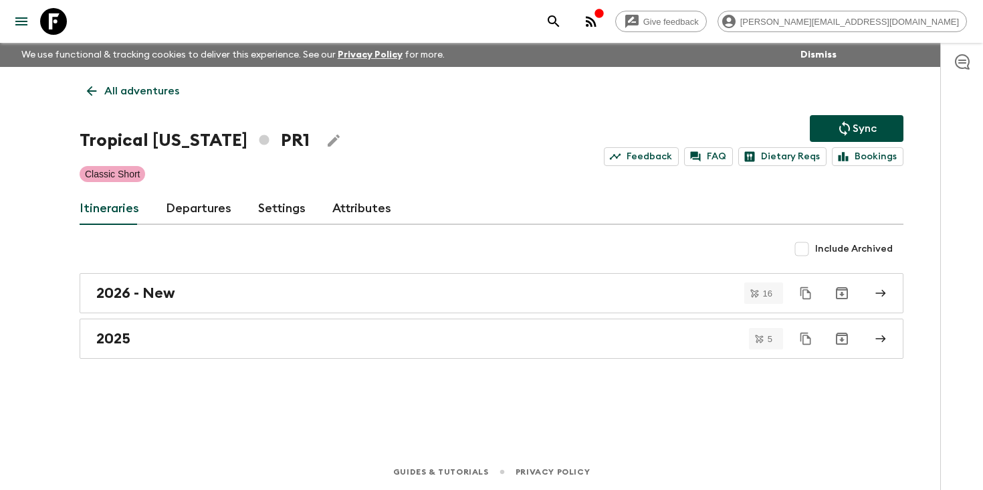
click at [200, 207] on link "Departures" at bounding box center [199, 209] width 66 height 32
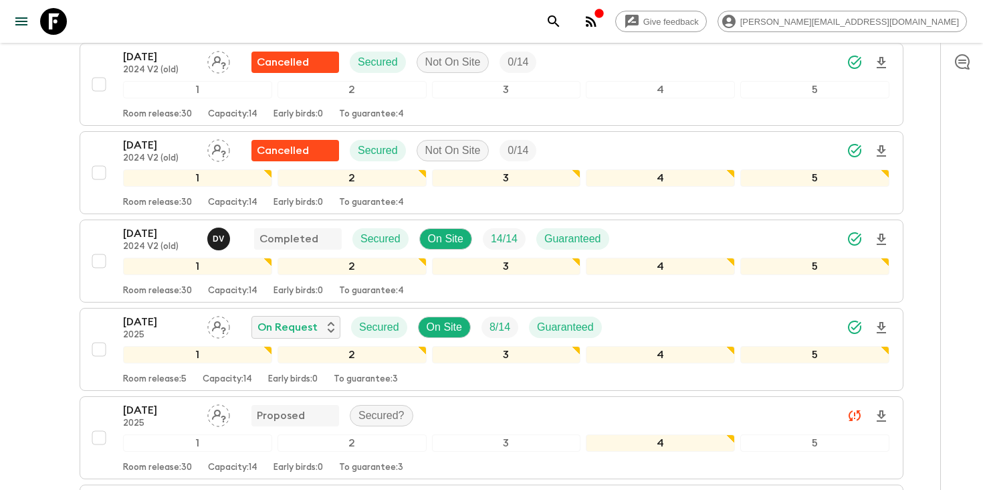
scroll to position [553, 0]
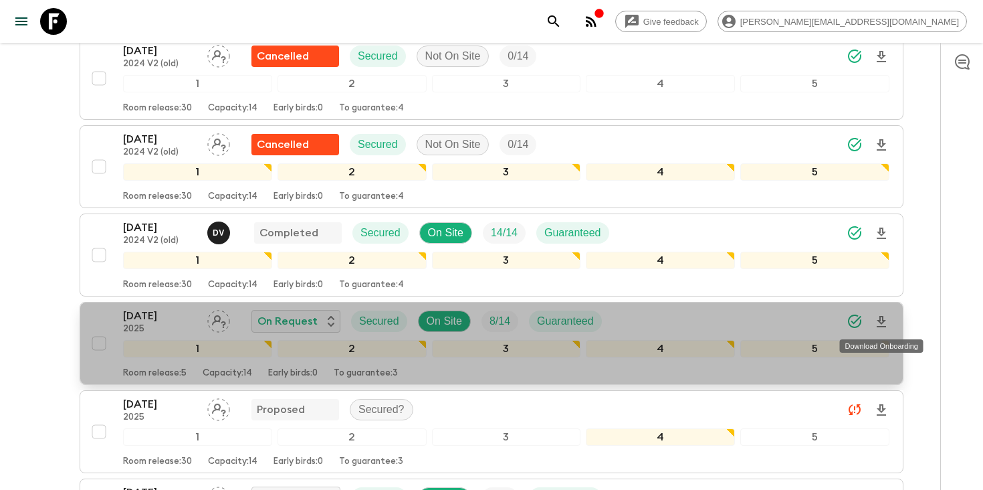
click at [877, 318] on icon "Download Onboarding" at bounding box center [881, 322] width 16 height 16
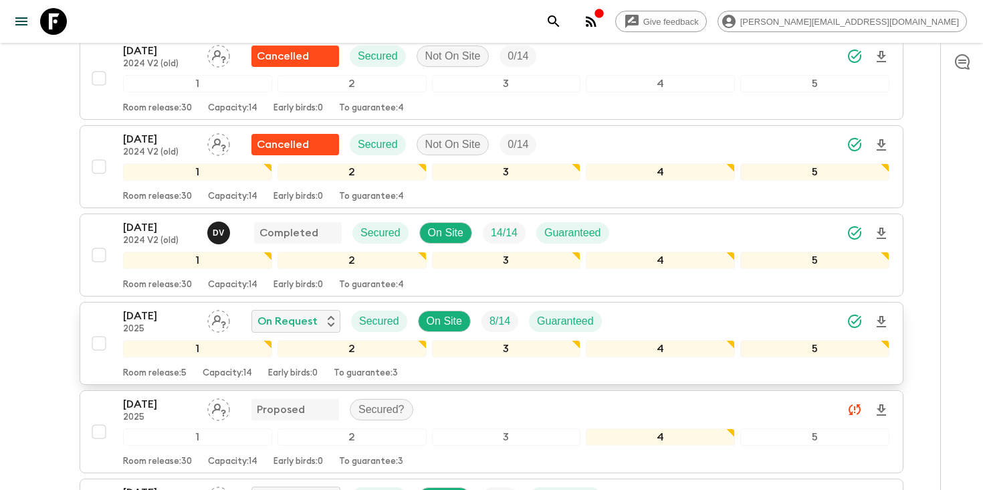
click at [148, 321] on p "[DATE]" at bounding box center [160, 316] width 74 height 16
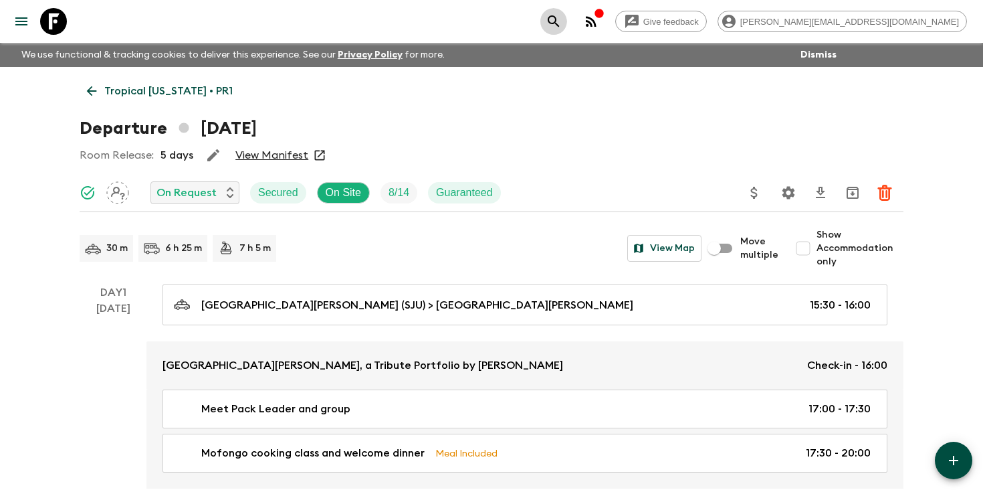
click at [562, 25] on icon "search adventures" at bounding box center [554, 21] width 16 height 16
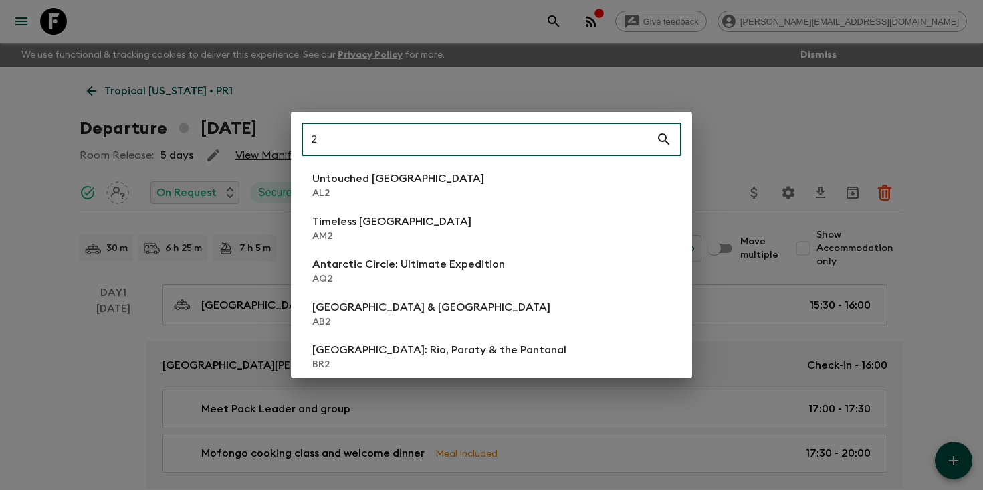
type input "2"
click at [417, 192] on li "Untouched [GEOGRAPHIC_DATA] AL2" at bounding box center [492, 185] width 380 height 37
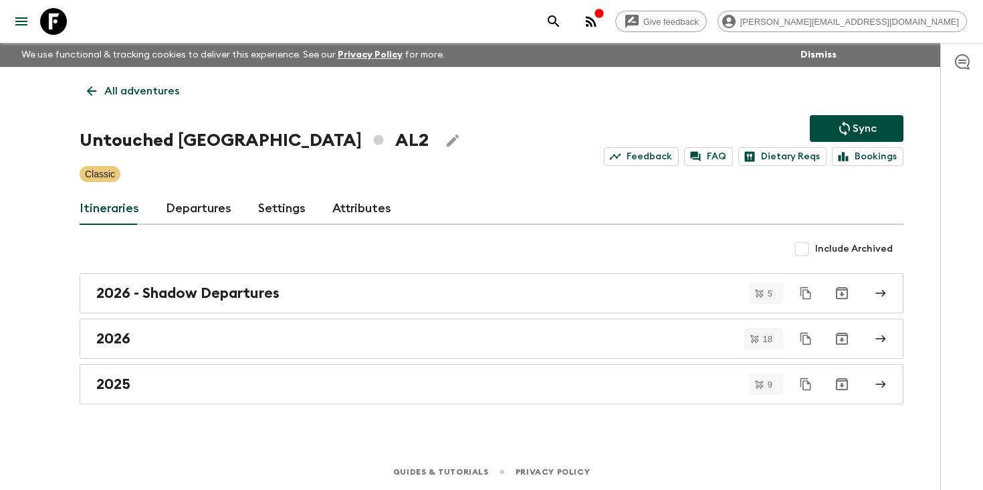
click at [194, 206] on link "Departures" at bounding box center [199, 209] width 66 height 32
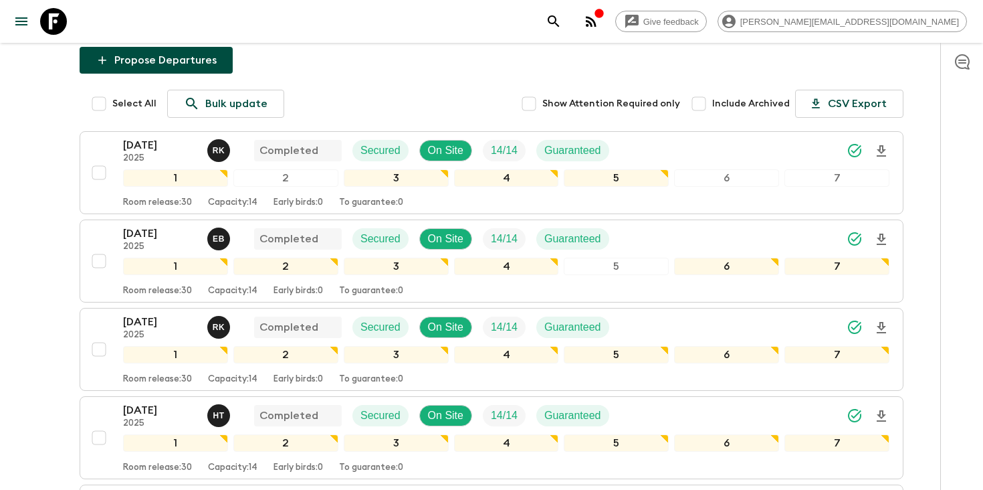
scroll to position [225, 0]
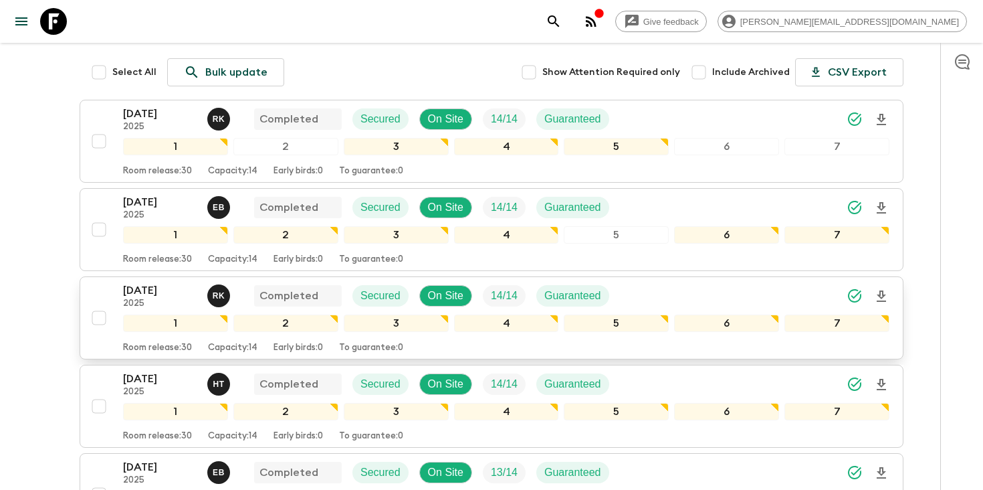
click at [164, 296] on p "[DATE]" at bounding box center [160, 290] width 74 height 16
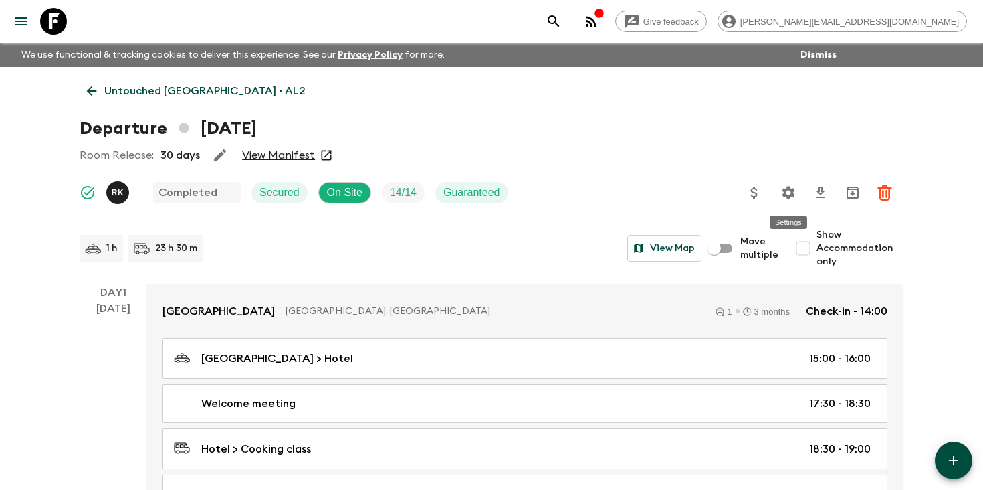
click at [789, 195] on icon "Settings" at bounding box center [789, 192] width 13 height 13
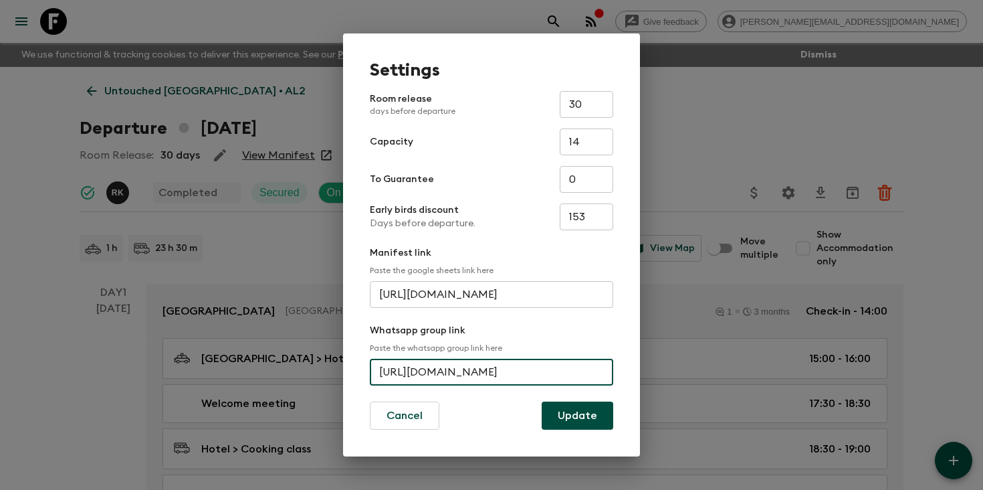
click at [478, 371] on input "[URL][DOMAIN_NAME]" at bounding box center [491, 371] width 243 height 27
click at [19, 154] on div "Settings Room release days before departure 30 ​ Capacity 14 ​ To Guarantee 0 ​…" at bounding box center [491, 245] width 983 height 490
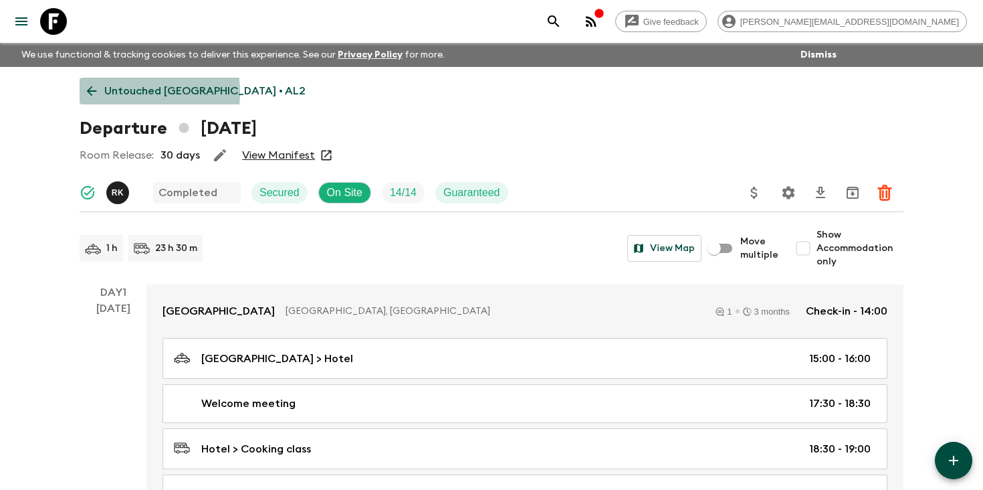
click at [116, 92] on p "Untouched [GEOGRAPHIC_DATA] • AL2" at bounding box center [204, 91] width 201 height 16
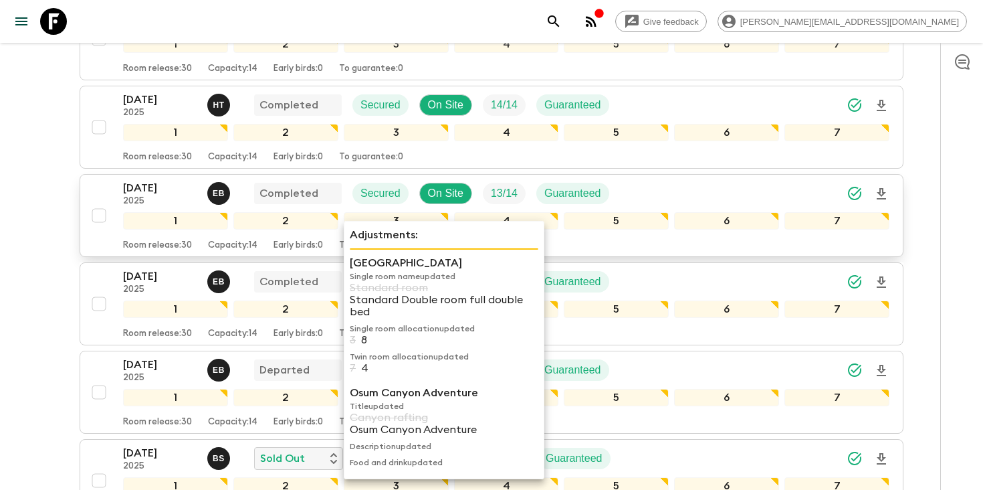
scroll to position [576, 0]
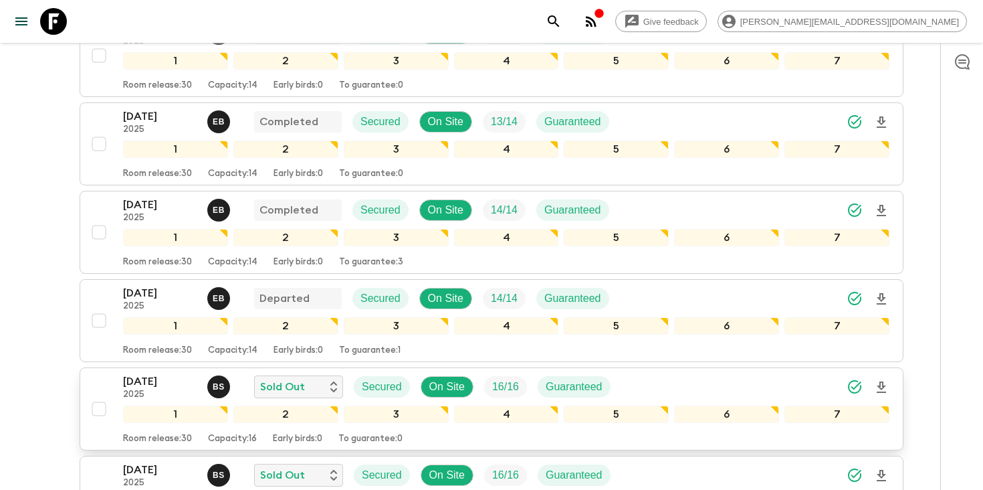
click at [712, 384] on div "[DATE] 2025 B S Sold Out Secured On Site 16 / 16 Guaranteed" at bounding box center [506, 386] width 766 height 27
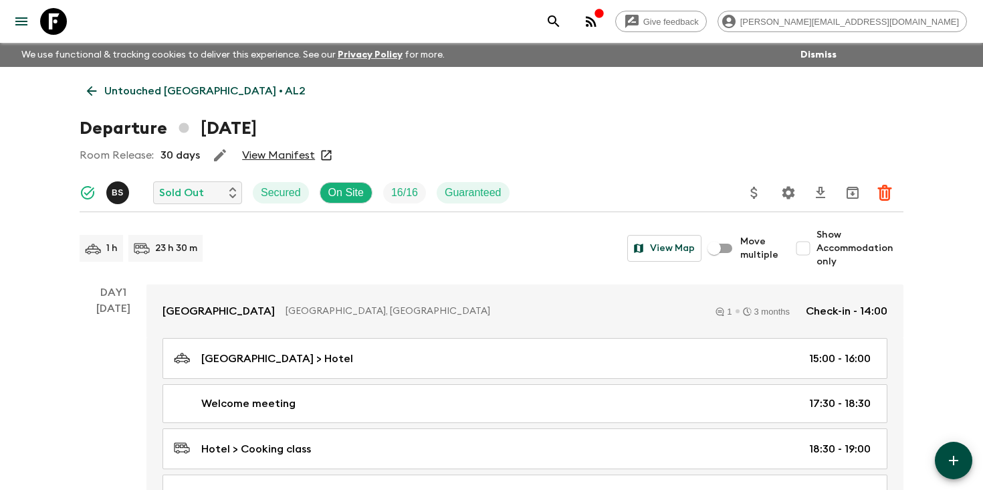
click at [789, 189] on icon "Settings" at bounding box center [789, 192] width 13 height 13
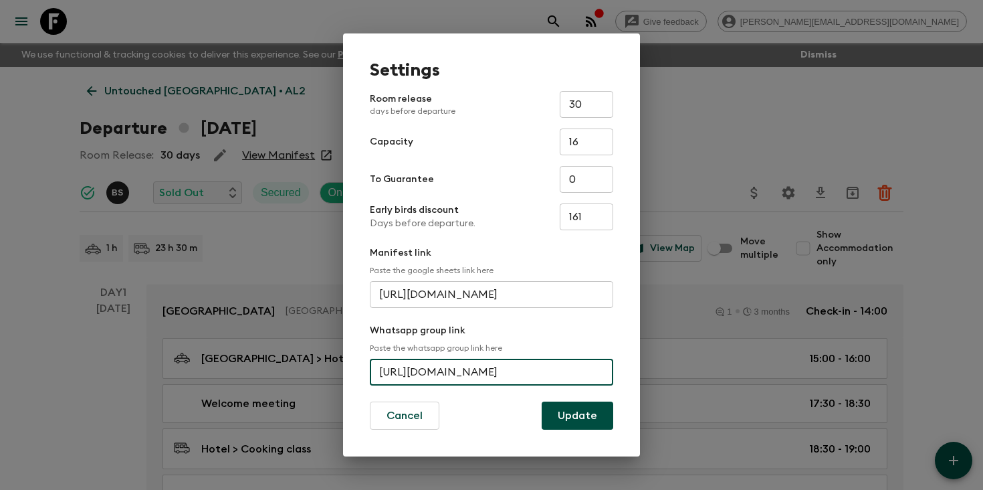
click at [504, 373] on input "[URL][DOMAIN_NAME]" at bounding box center [491, 371] width 243 height 27
click at [64, 378] on div "Settings Room release days before departure 30 ​ Capacity 16 ​ To Guarantee 0 ​…" at bounding box center [491, 245] width 983 height 490
